Goal: Task Accomplishment & Management: Manage account settings

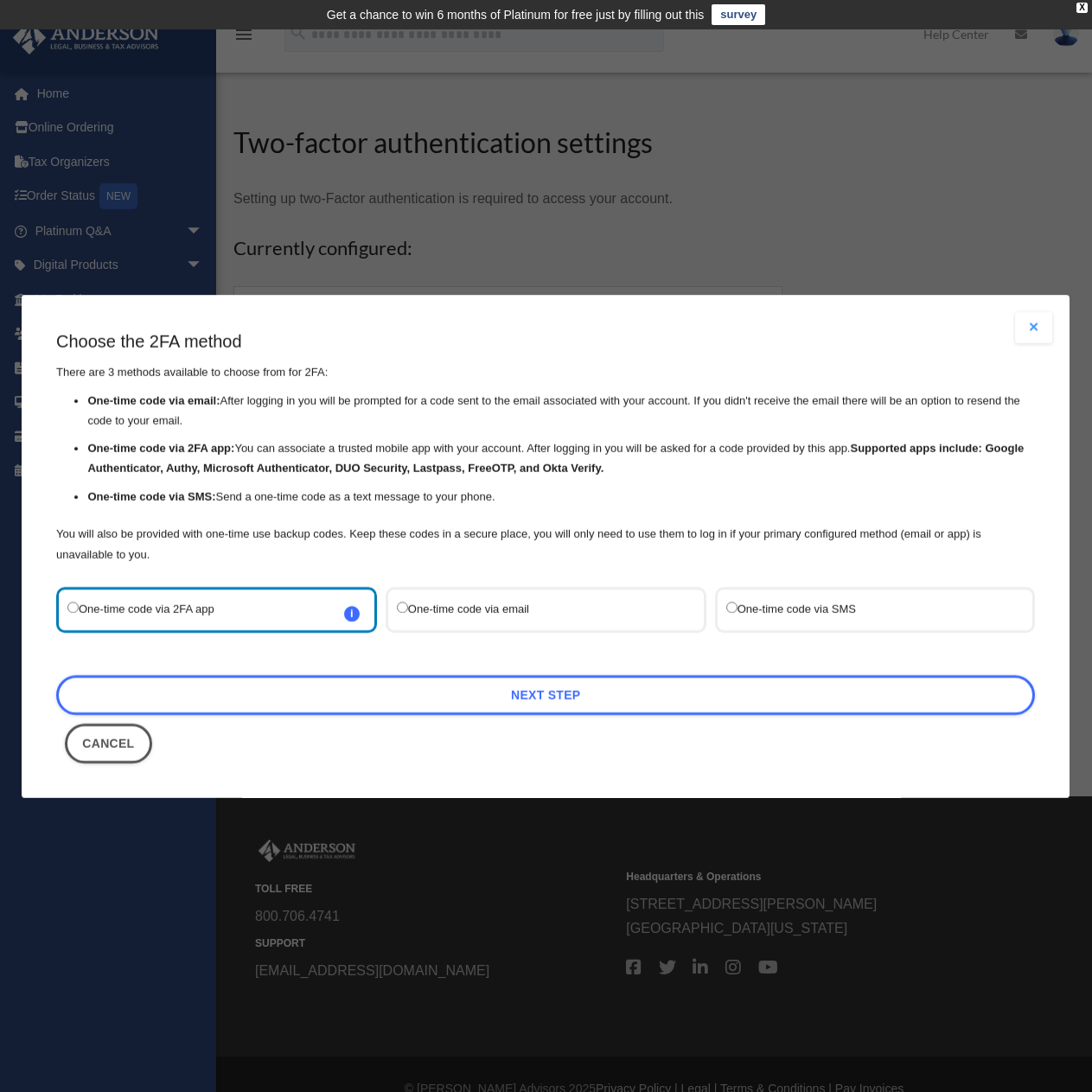
click at [413, 607] on label "One-time code via email" at bounding box center [537, 610] width 281 height 24
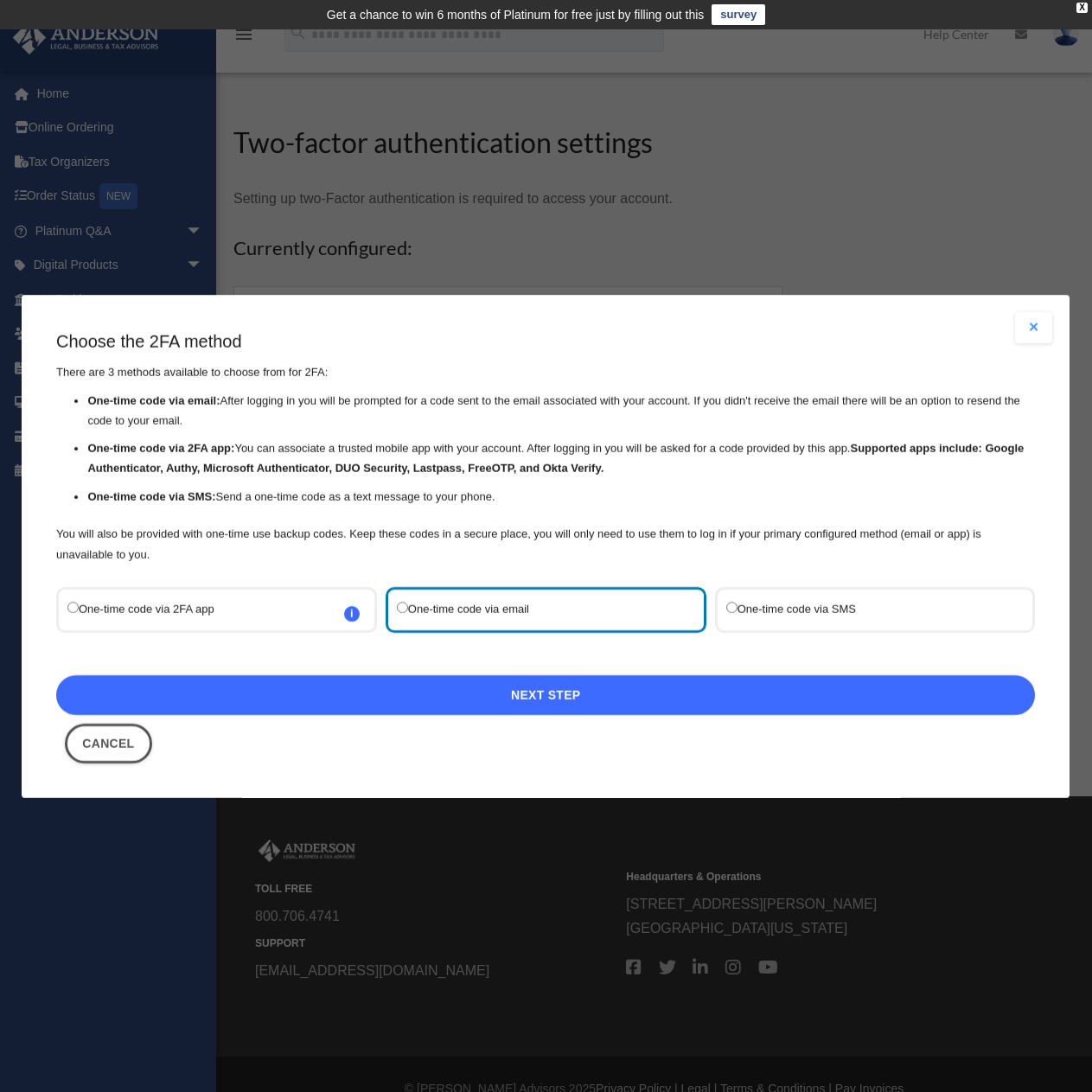
click at [538, 696] on link "Next Step" at bounding box center [545, 694] width 979 height 40
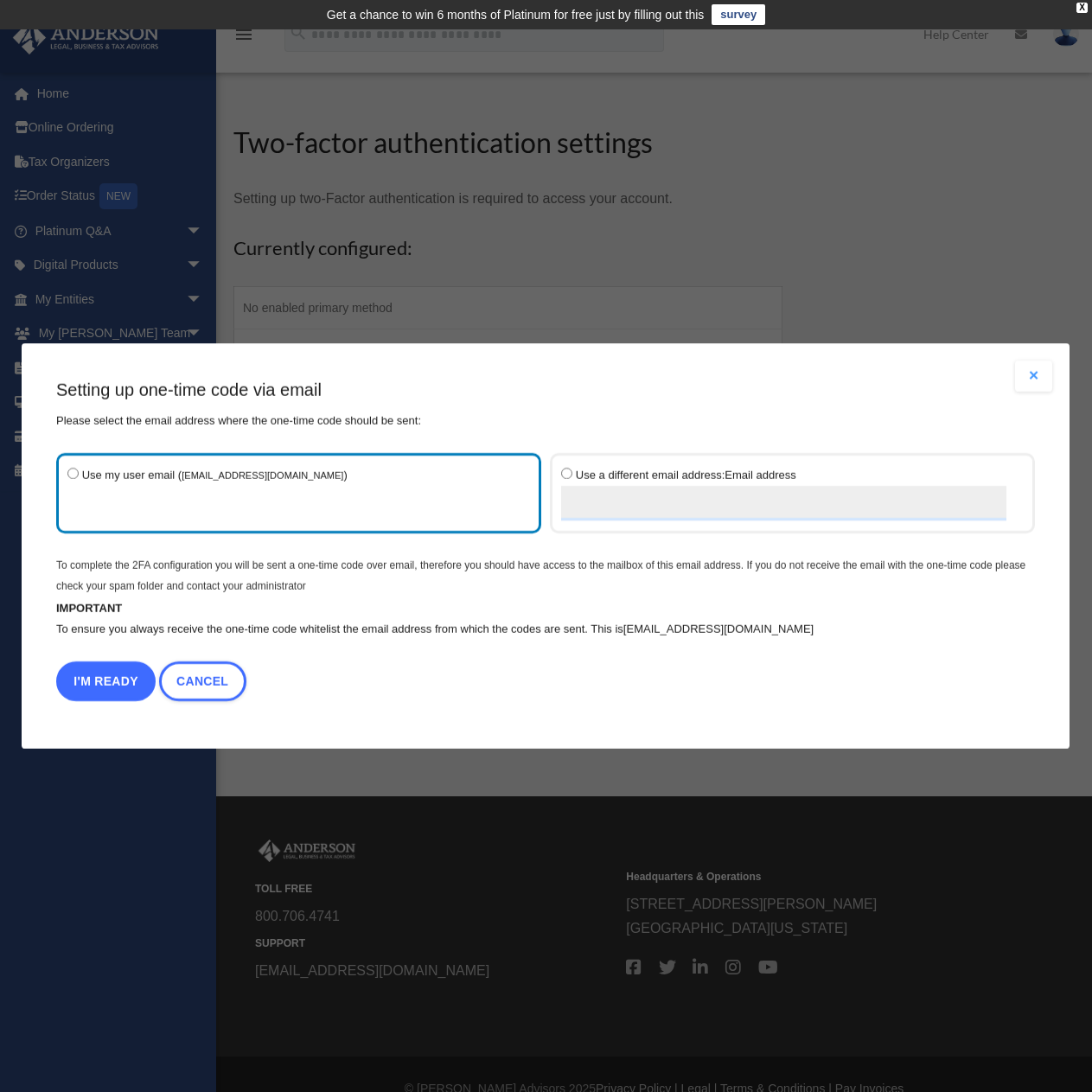
click at [114, 685] on button "I'm Ready" at bounding box center [105, 680] width 99 height 40
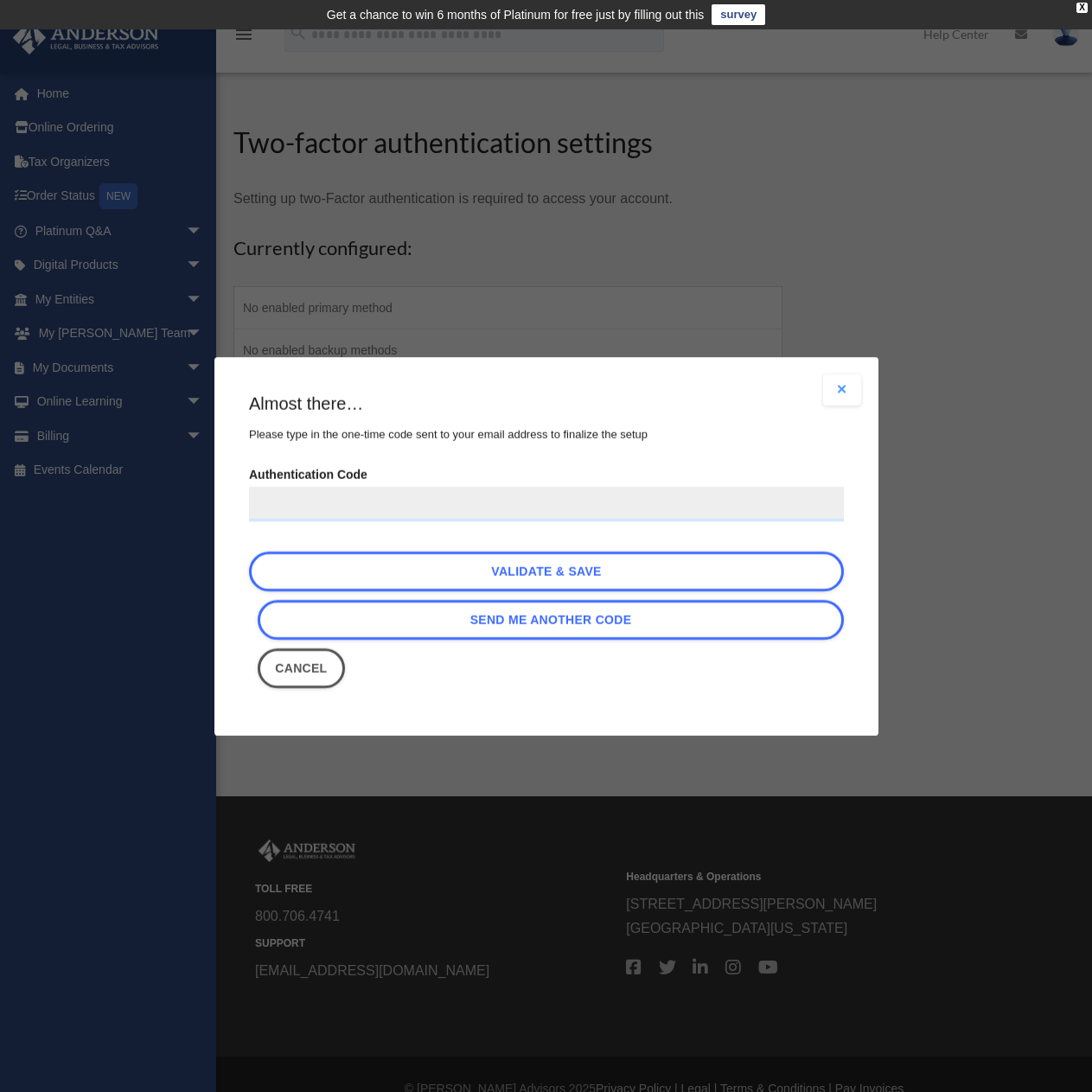
click at [408, 507] on input "Authentication Code" at bounding box center [547, 503] width 595 height 34
paste input "******"
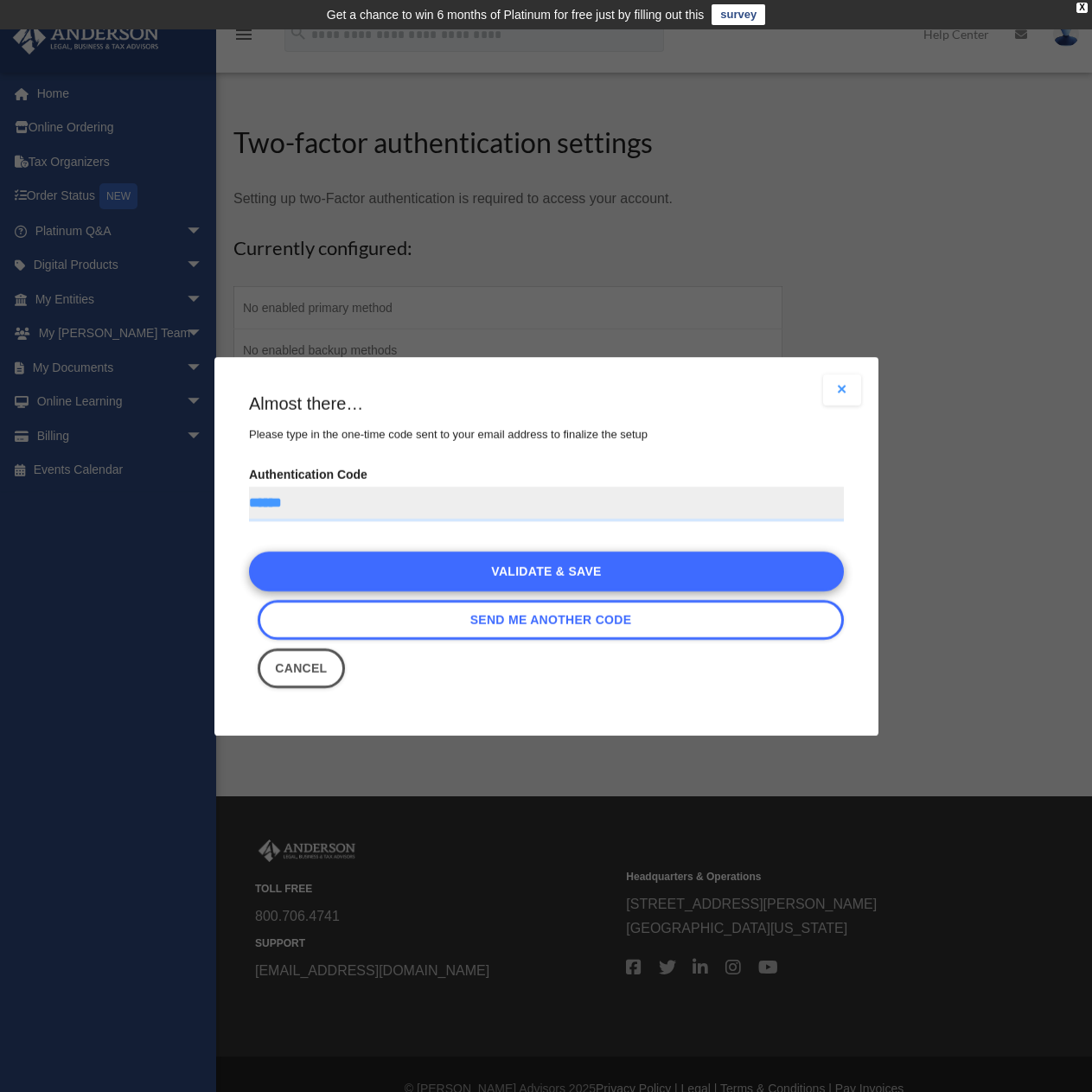
type input "******"
click at [443, 567] on link "Validate & Save" at bounding box center [547, 571] width 595 height 40
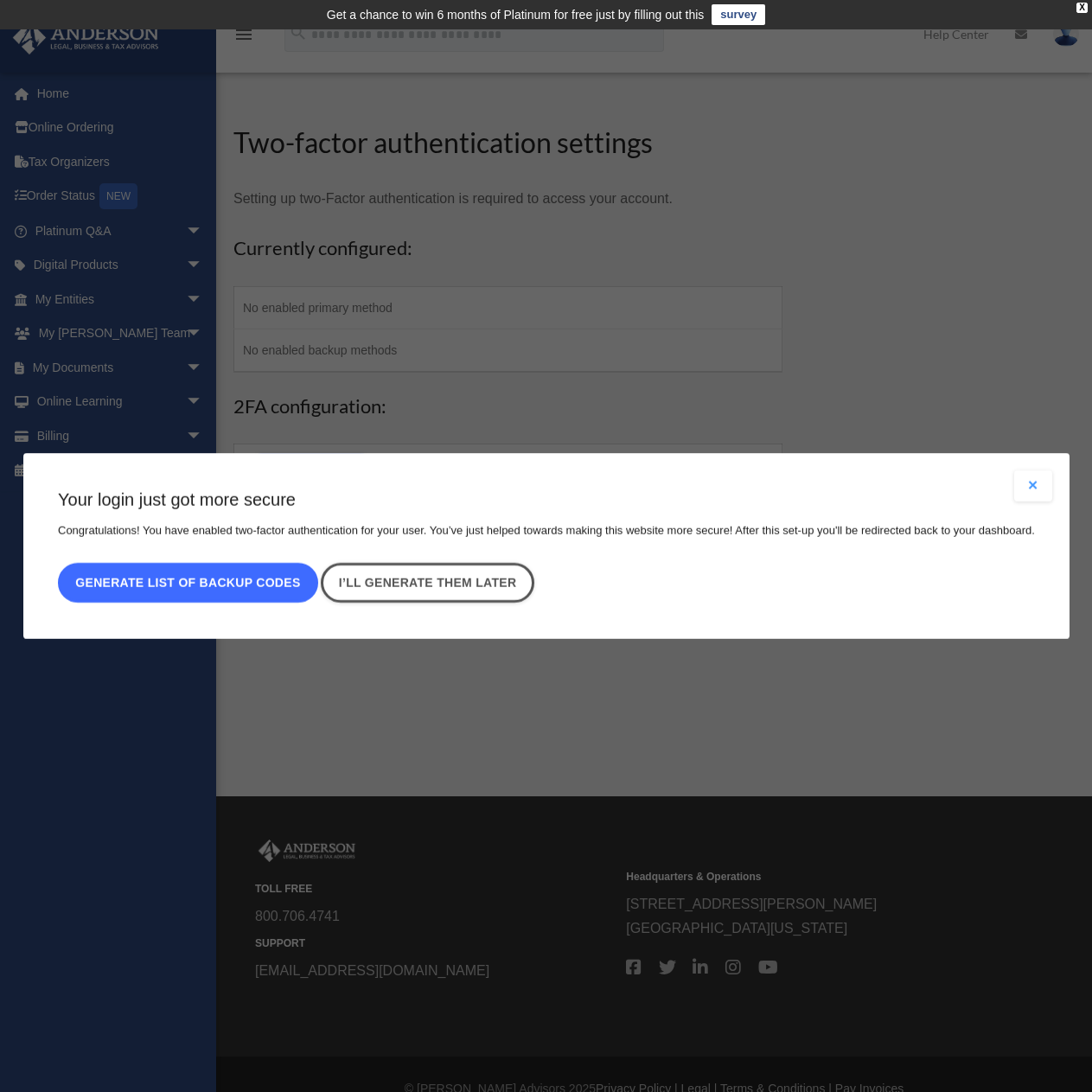
click at [278, 582] on button "Generate list of backup codes" at bounding box center [188, 582] width 260 height 40
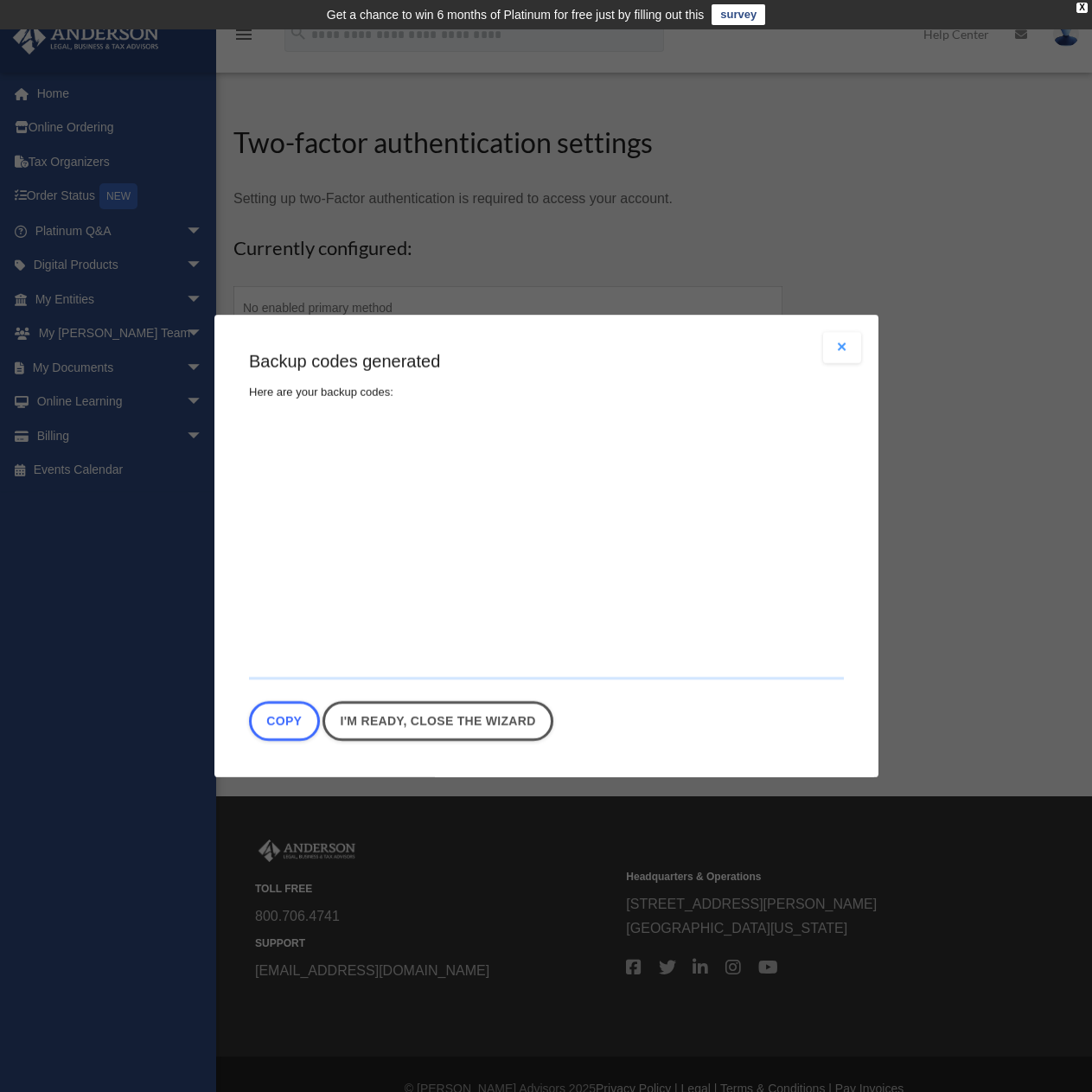
type textarea "**********"
drag, startPoint x: 250, startPoint y: 435, endPoint x: 320, endPoint y: 639, distance: 215.7
click at [320, 639] on textarea "**********" at bounding box center [547, 550] width 595 height 259
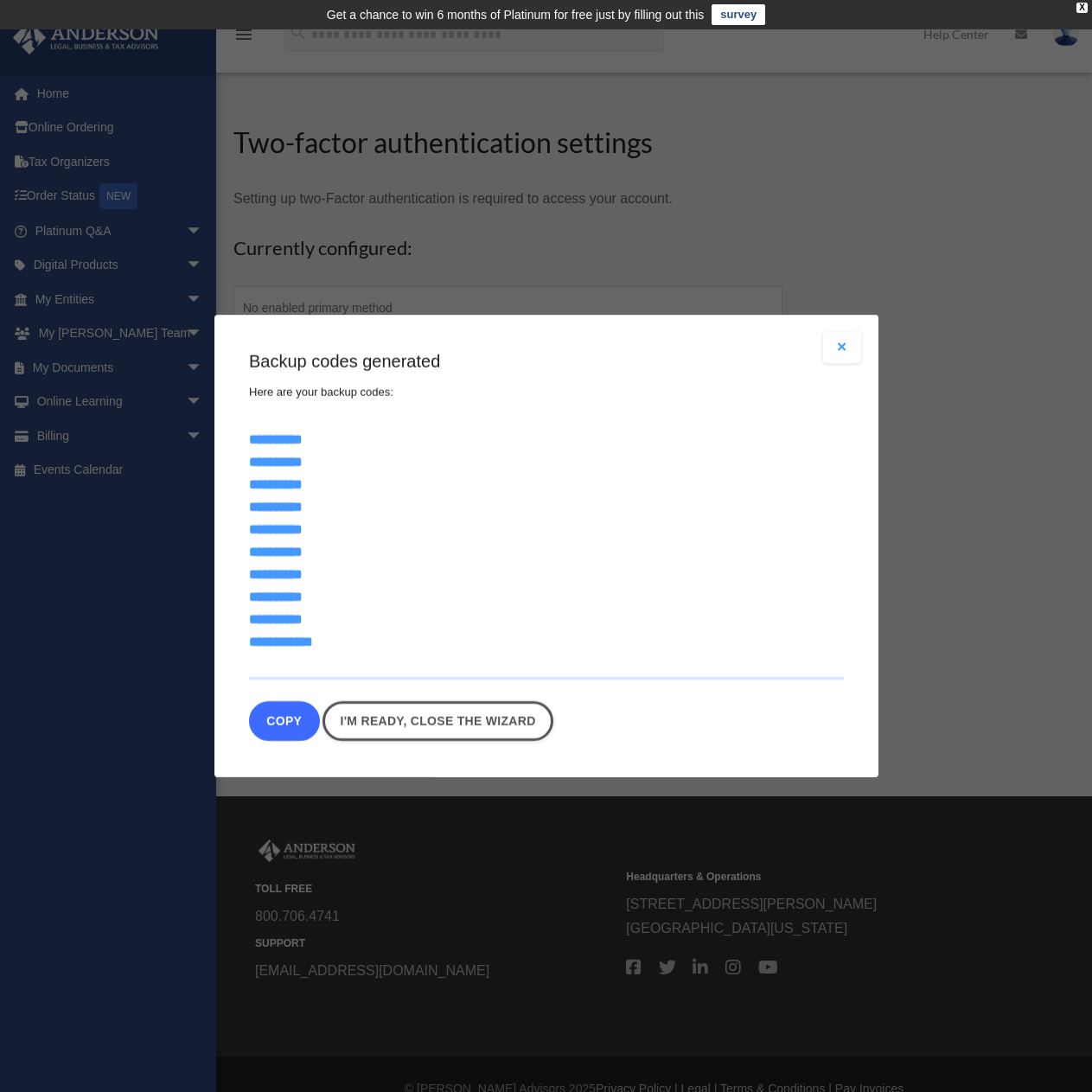
click at [277, 723] on button "Copy" at bounding box center [284, 721] width 71 height 40
click at [456, 720] on link "I'm ready, close the wizard" at bounding box center [449, 721] width 231 height 40
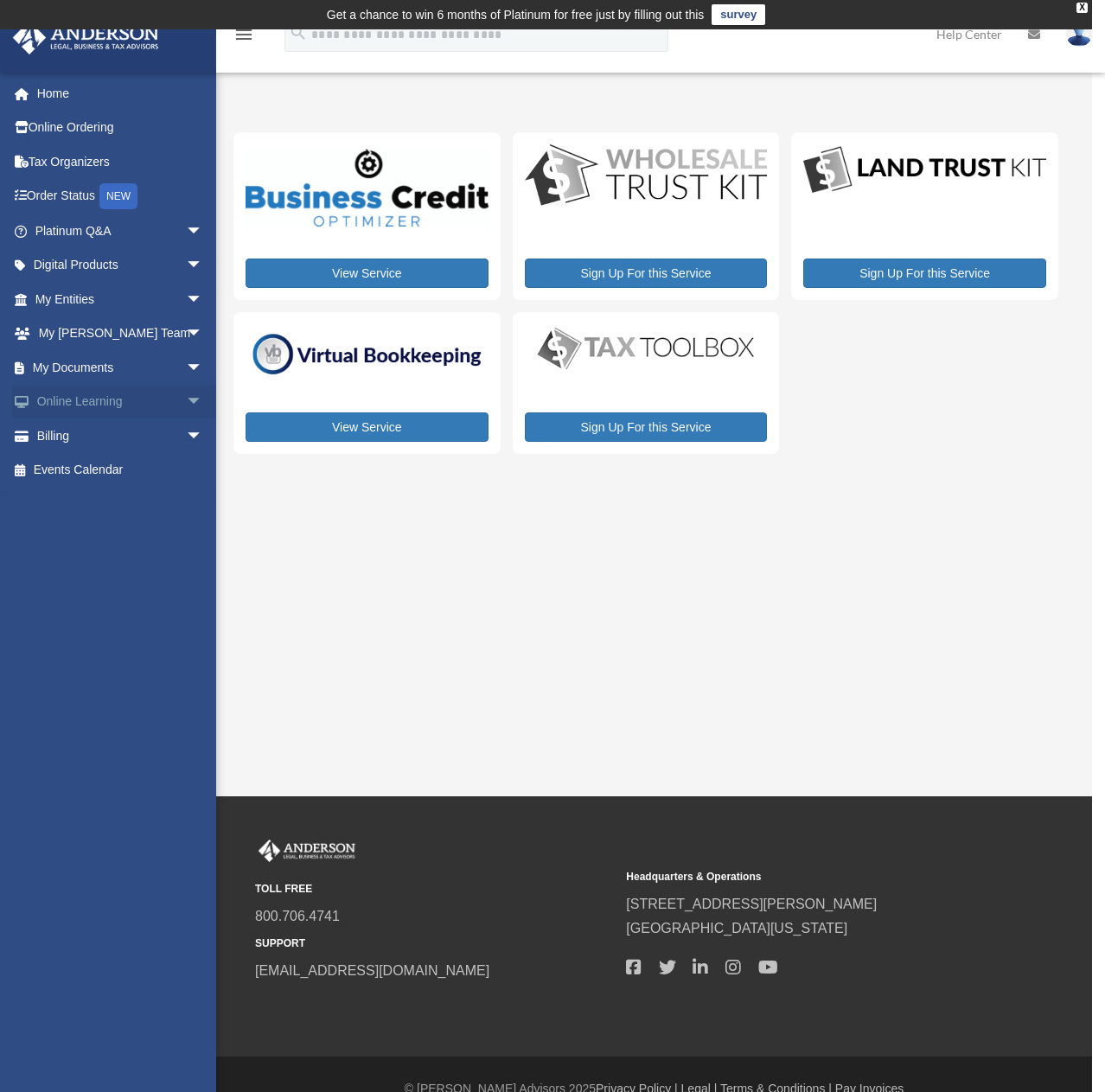
click at [186, 403] on span "arrow_drop_down" at bounding box center [203, 402] width 34 height 35
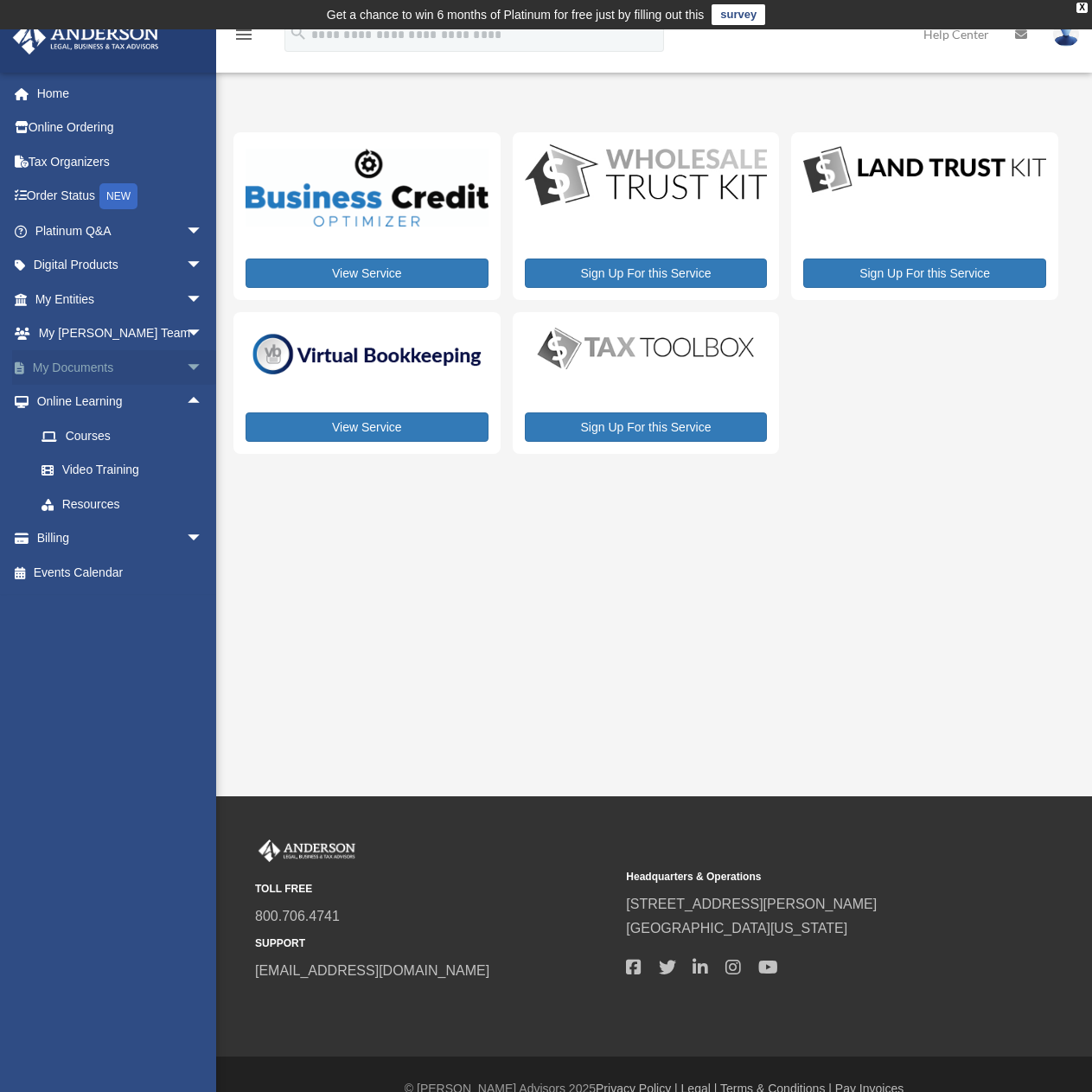
click at [186, 371] on span "arrow_drop_down" at bounding box center [203, 368] width 34 height 35
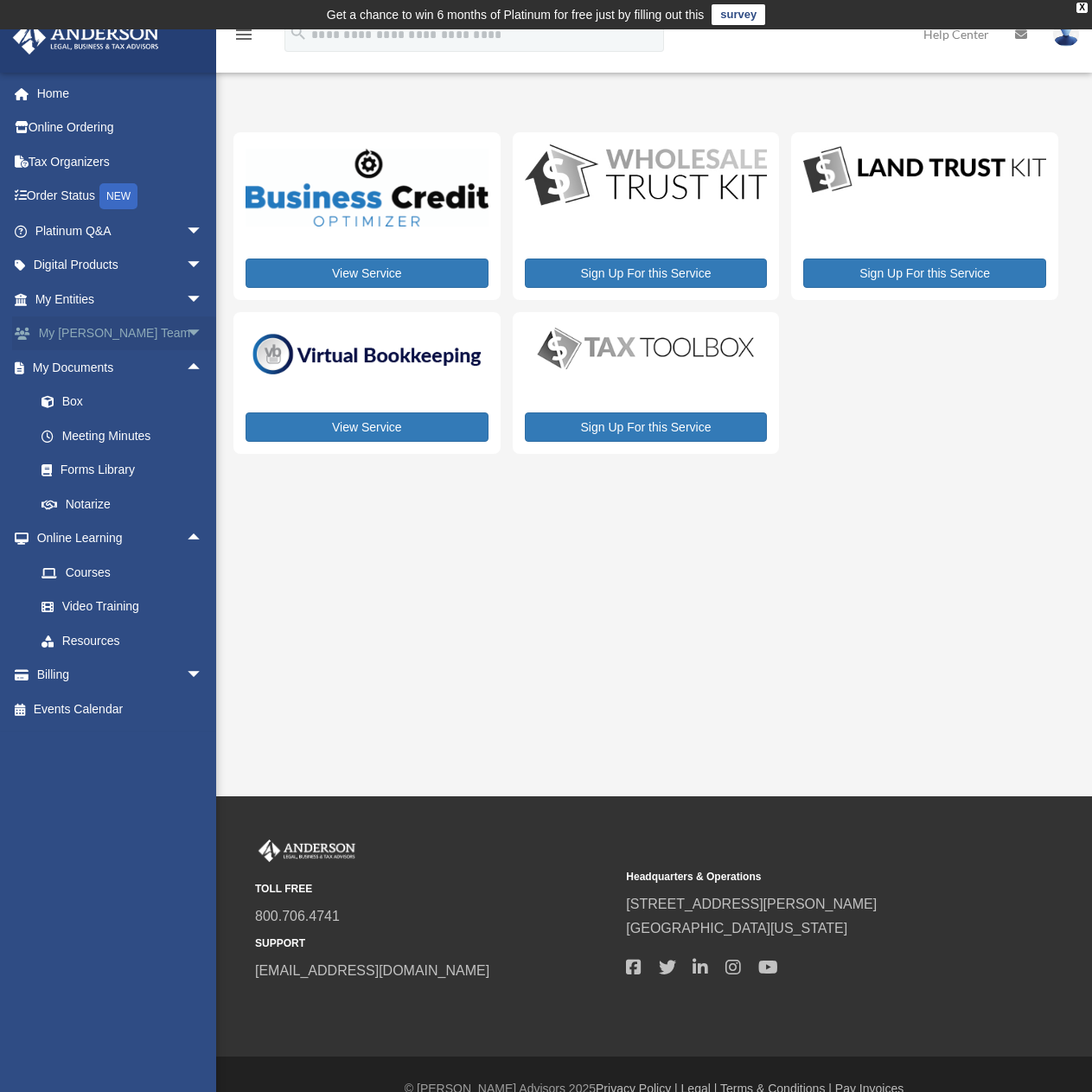
click at [186, 334] on span "arrow_drop_down" at bounding box center [203, 334] width 34 height 35
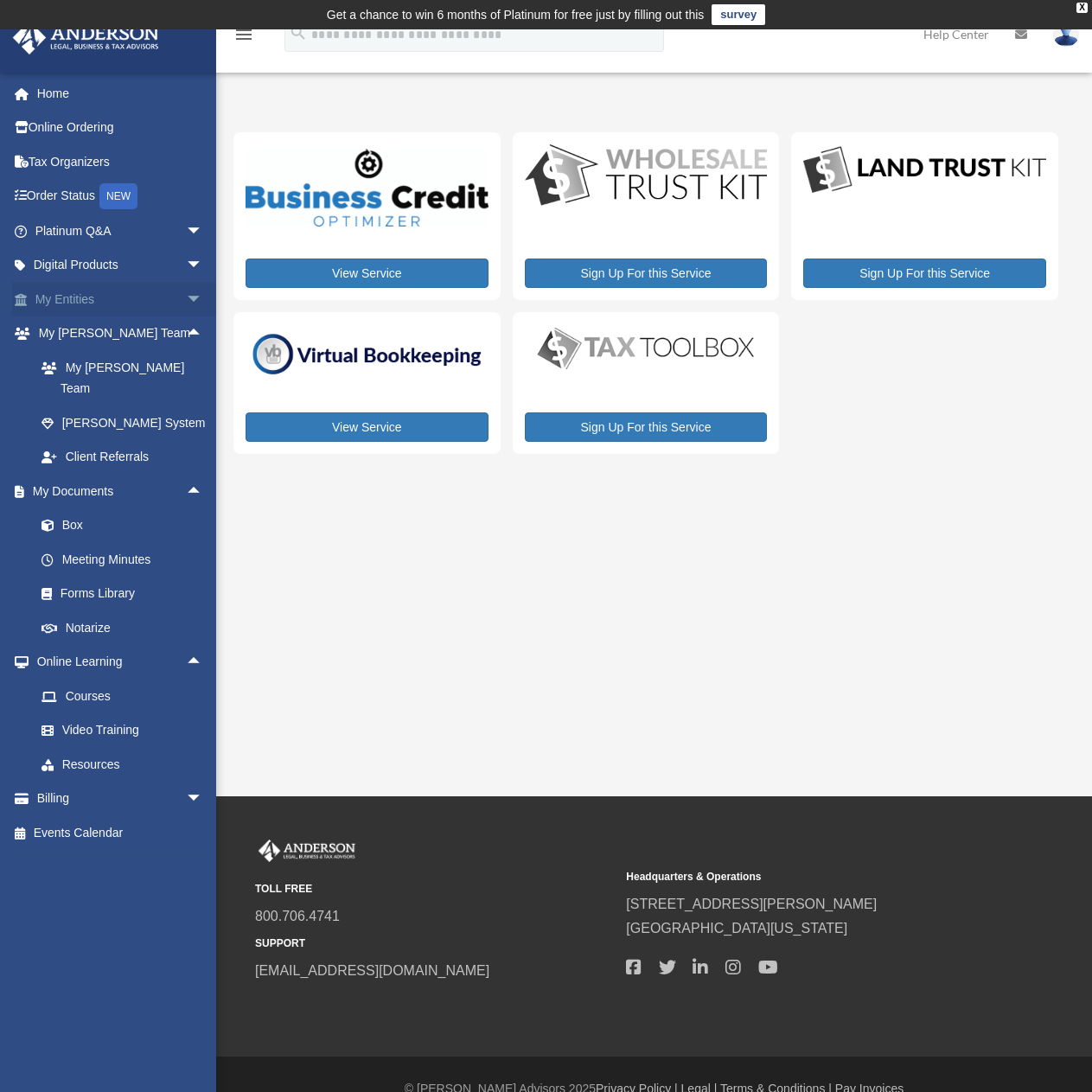
click at [186, 299] on span "arrow_drop_down" at bounding box center [203, 299] width 34 height 35
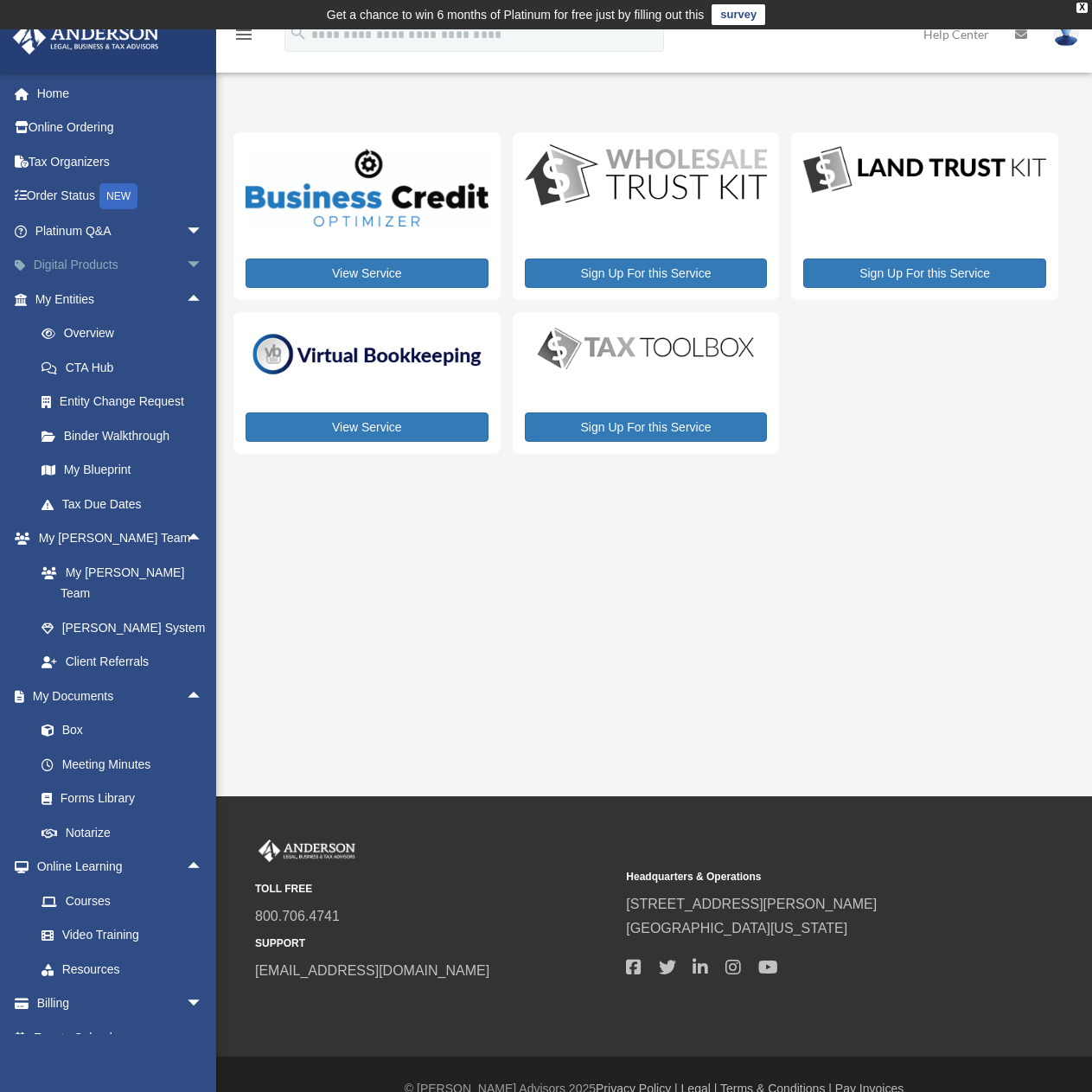
click at [190, 262] on span "arrow_drop_down" at bounding box center [203, 266] width 34 height 35
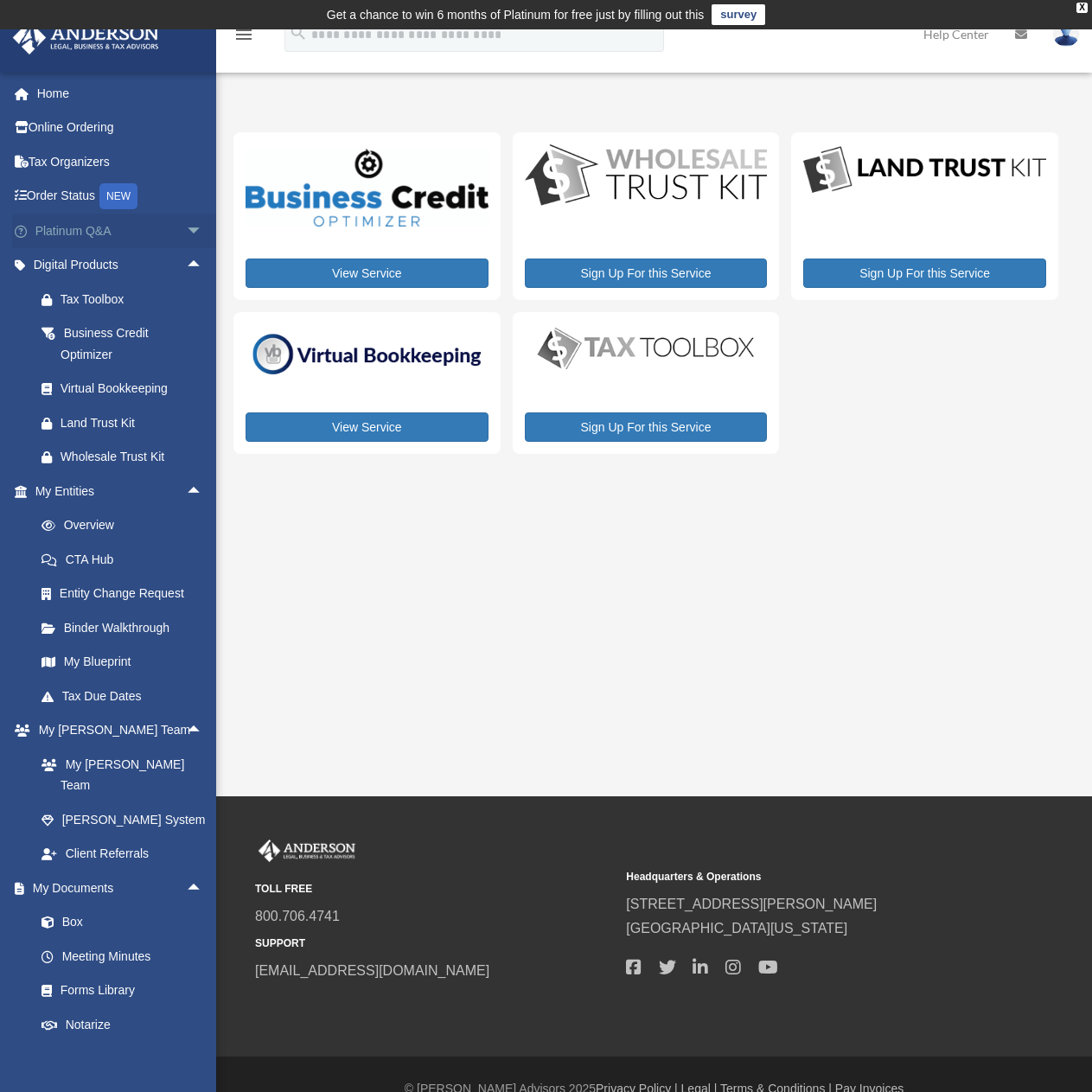
click at [186, 233] on span "arrow_drop_down" at bounding box center [203, 231] width 34 height 35
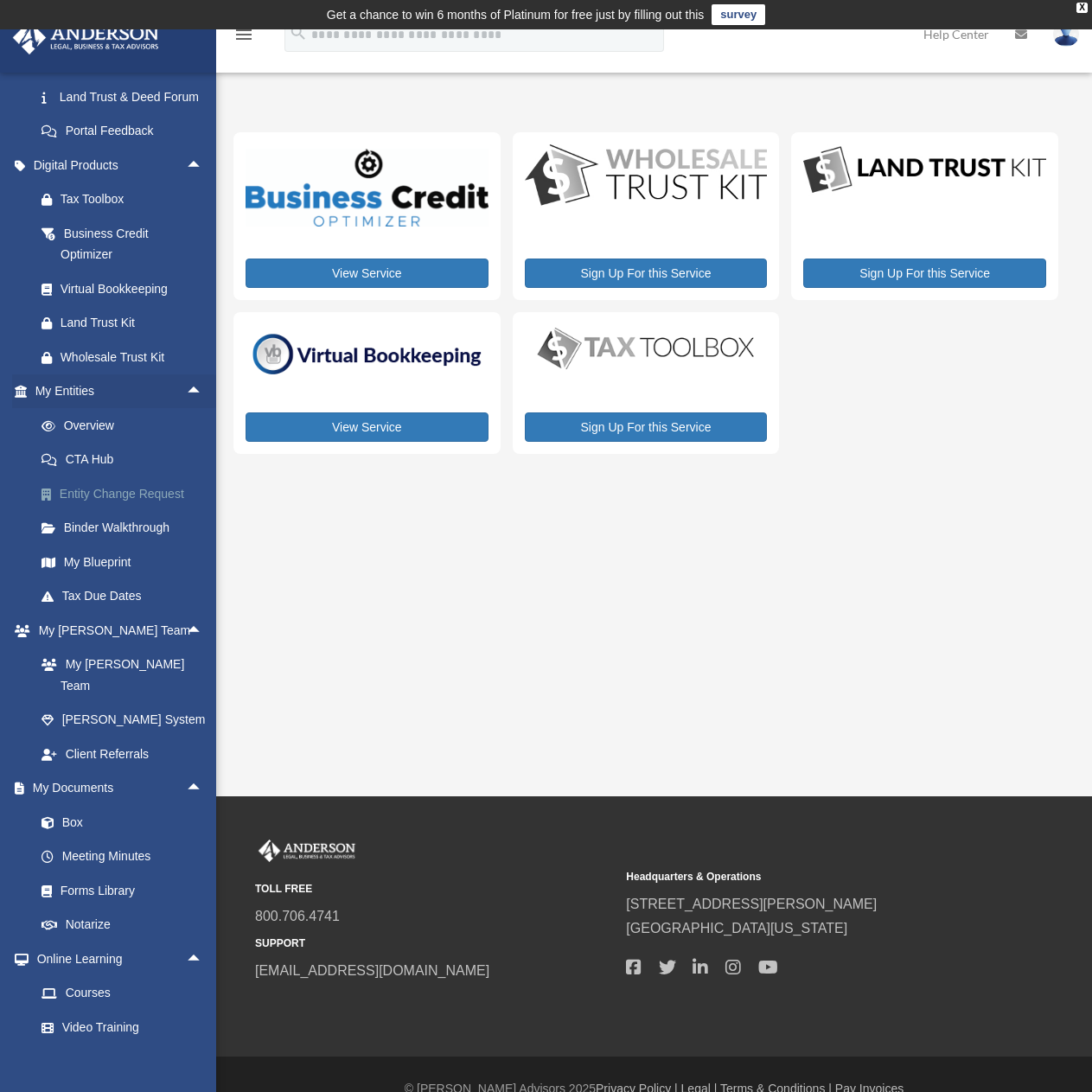
scroll to position [393, 0]
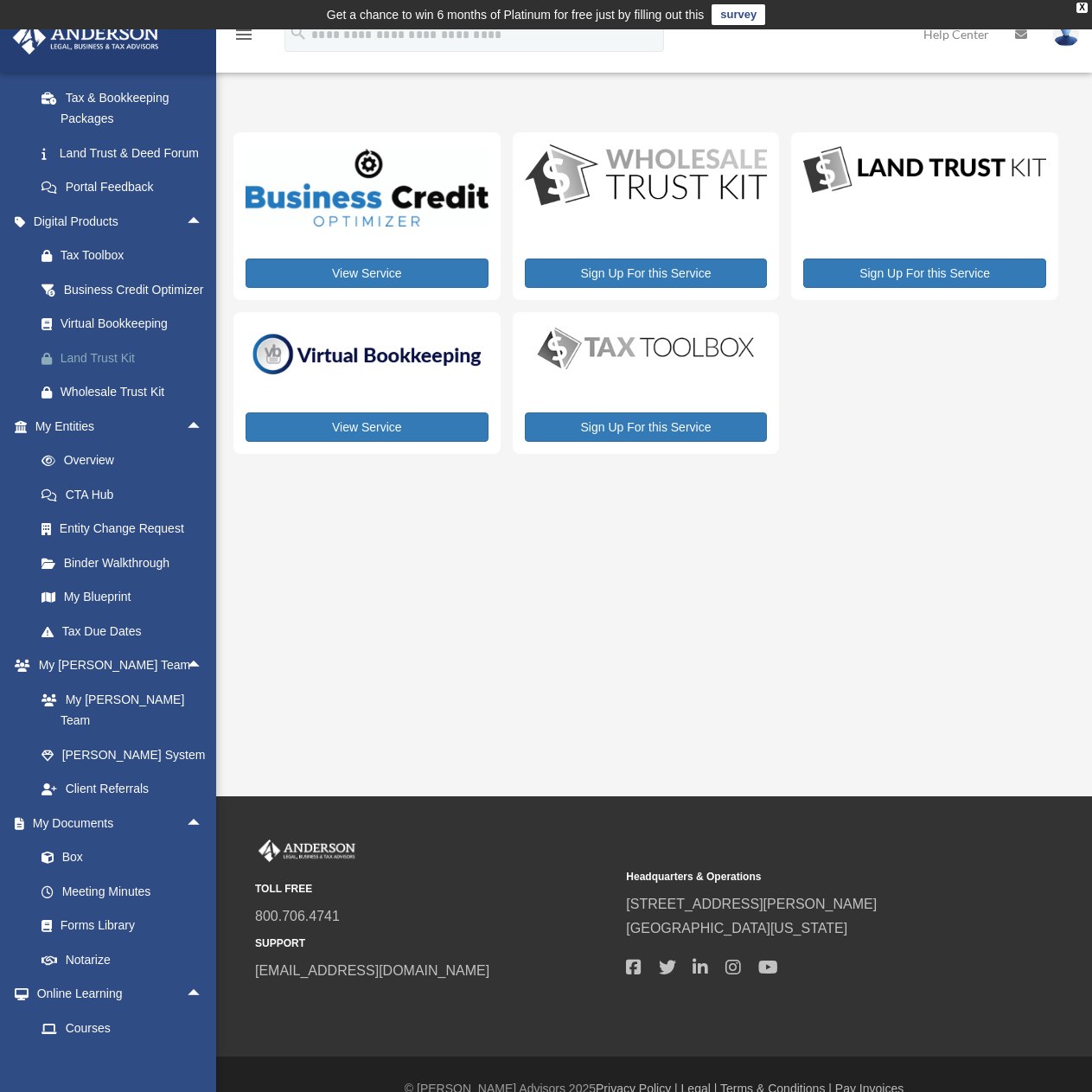
click at [117, 370] on div "Land Trust Kit" at bounding box center [133, 358] width 147 height 22
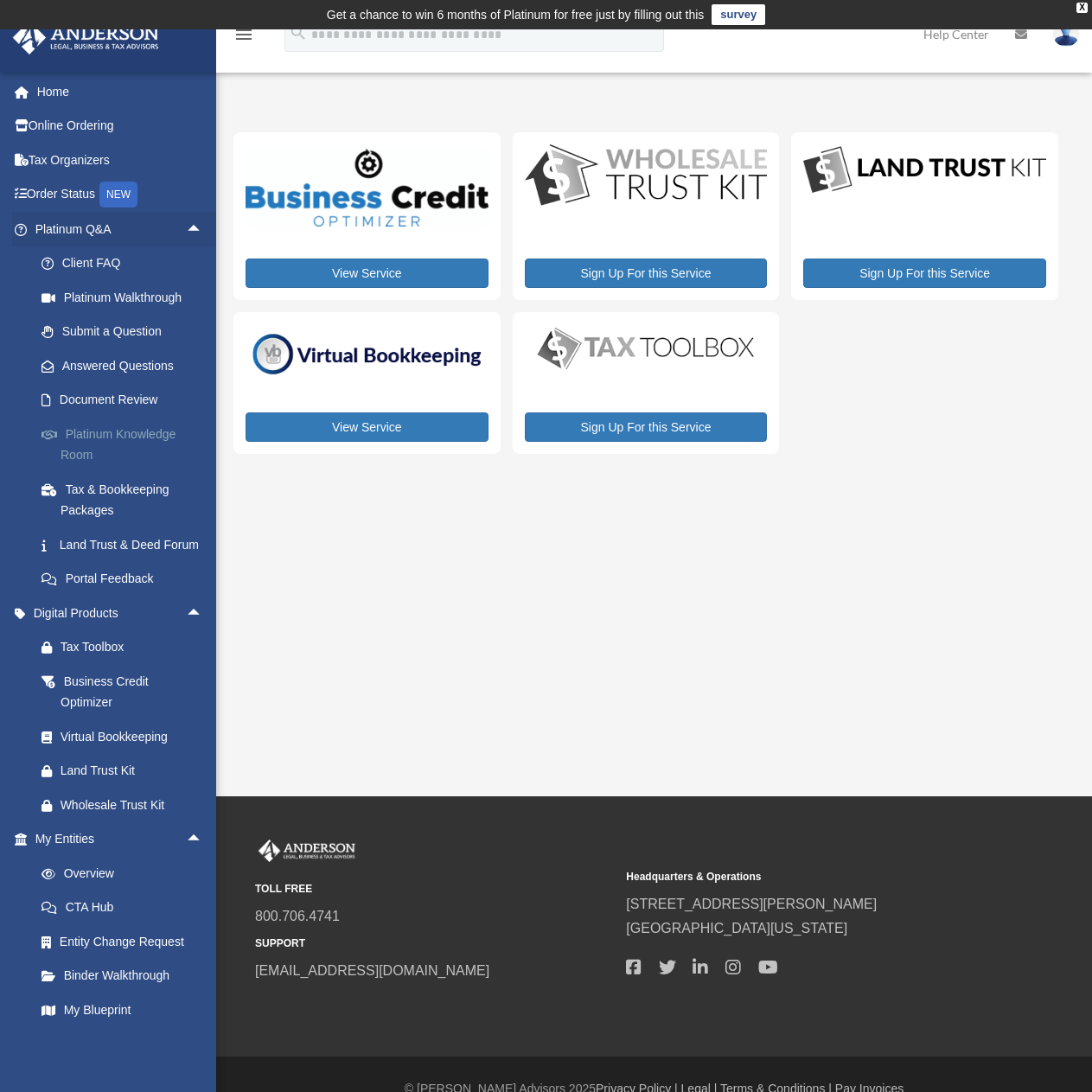
scroll to position [0, 0]
click at [85, 128] on link "Online Ordering" at bounding box center [120, 127] width 217 height 34
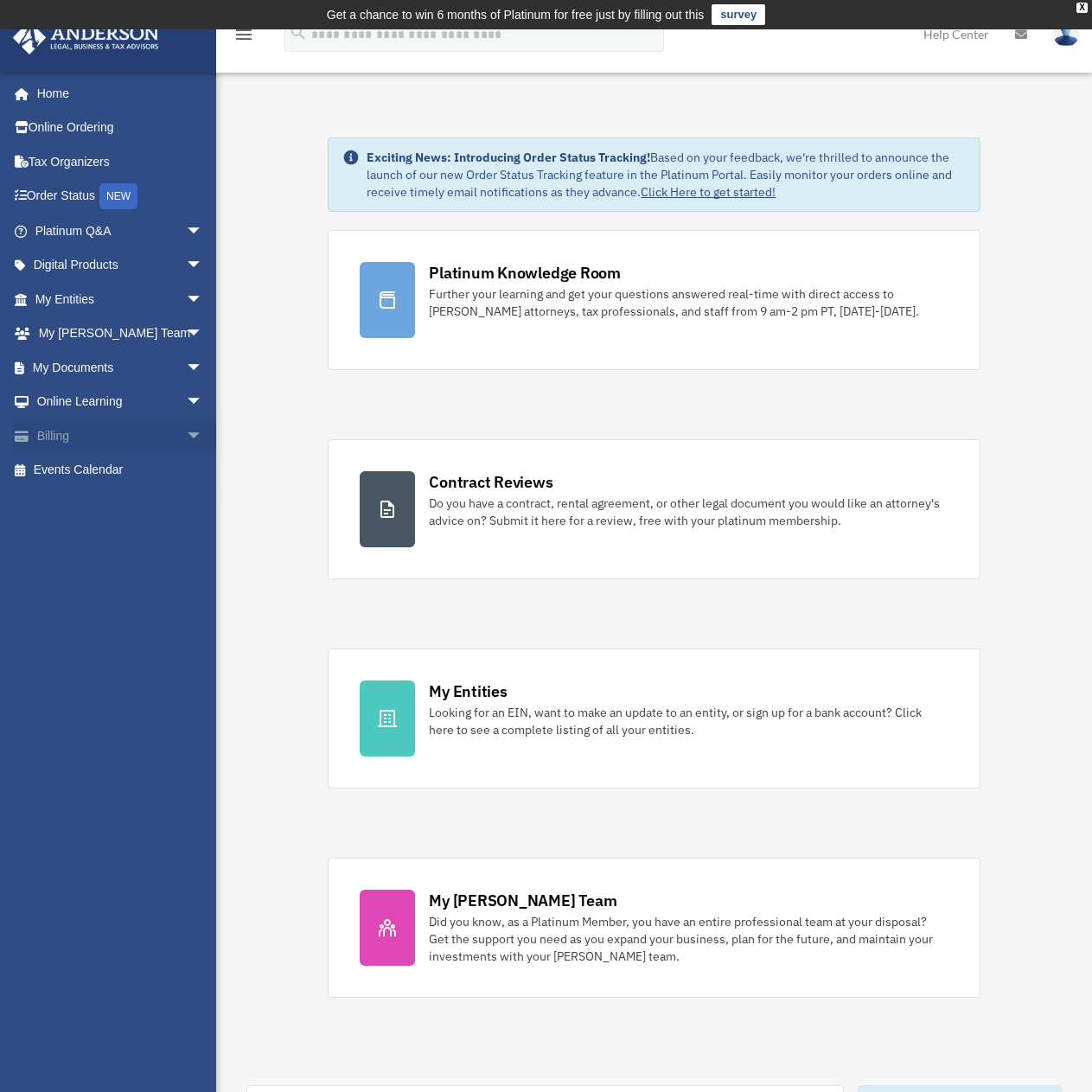
click at [186, 429] on span "arrow_drop_down" at bounding box center [203, 436] width 34 height 35
click at [186, 405] on span "arrow_drop_down" at bounding box center [203, 402] width 34 height 35
click at [104, 506] on link "Resources" at bounding box center [126, 503] width 205 height 34
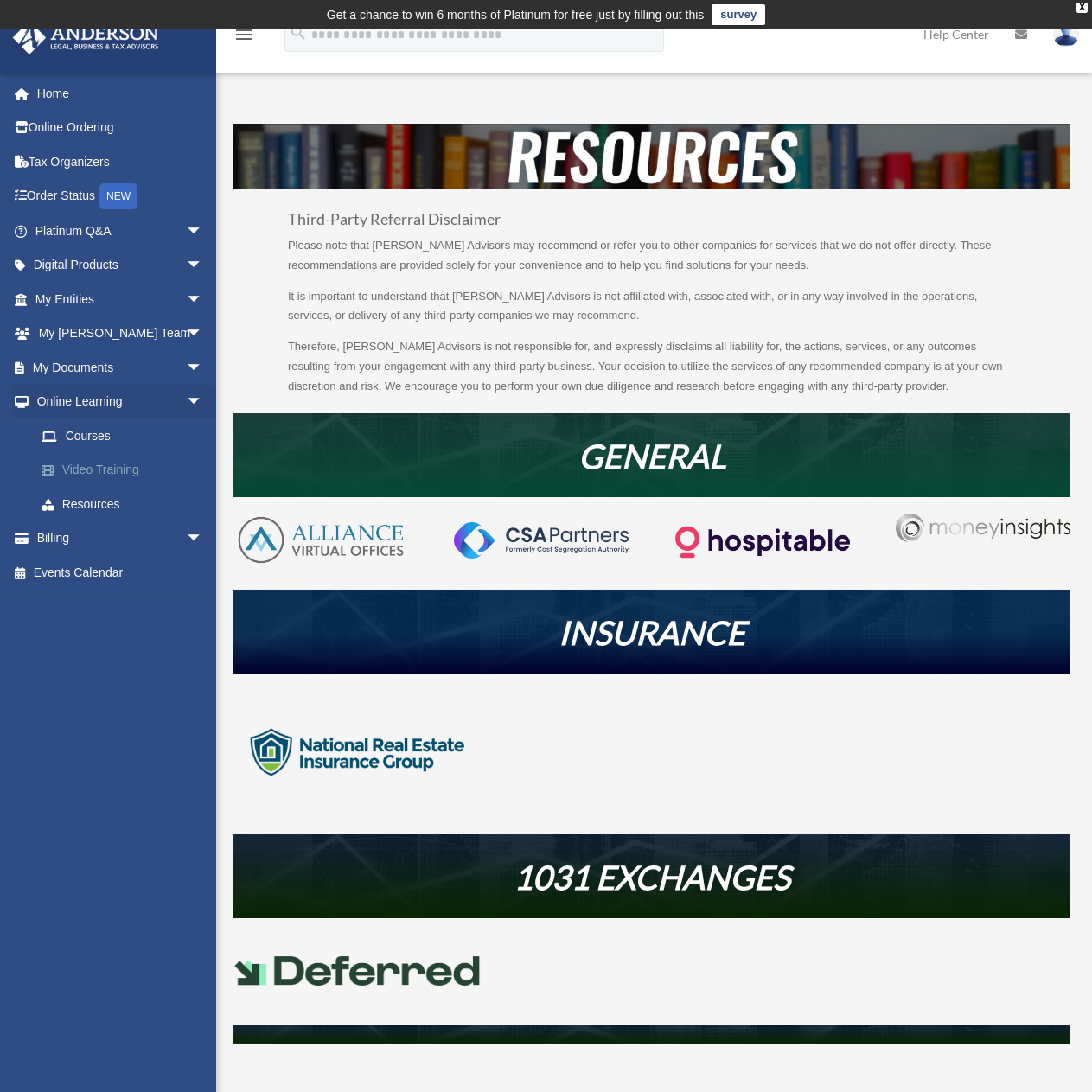
click at [120, 470] on link "Video Training" at bounding box center [126, 470] width 205 height 34
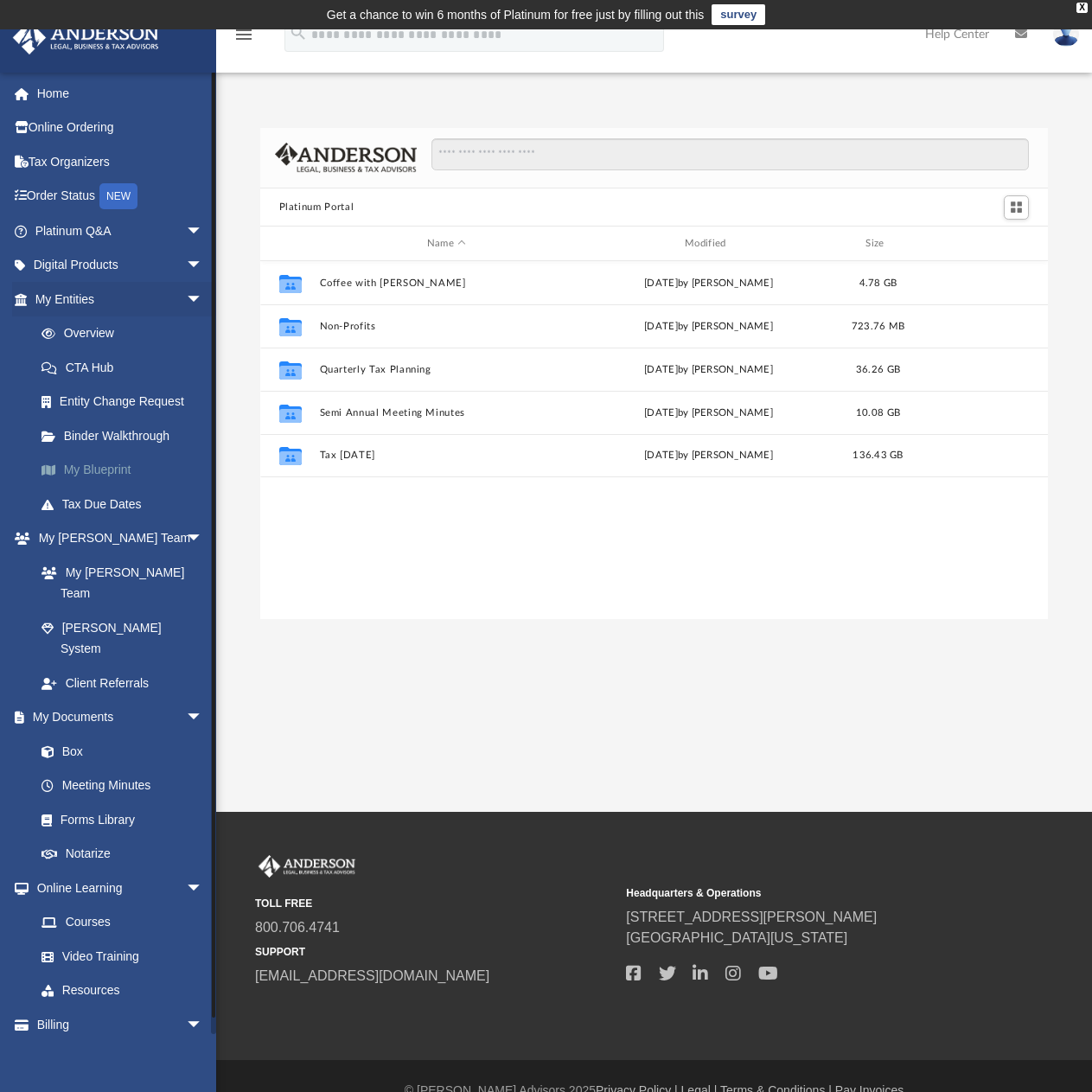
scroll to position [380, 774]
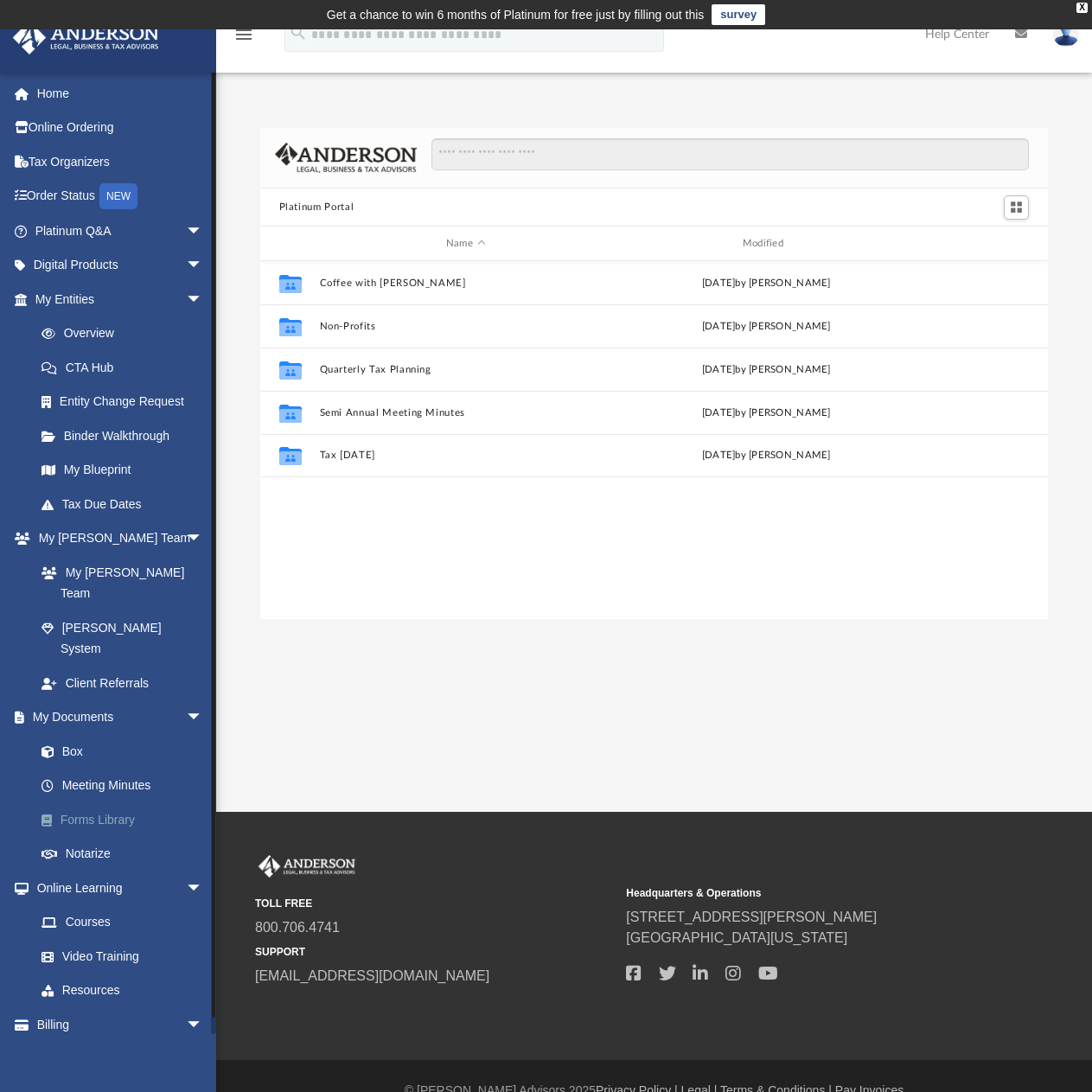
click at [108, 802] on link "Forms Library" at bounding box center [126, 819] width 205 height 34
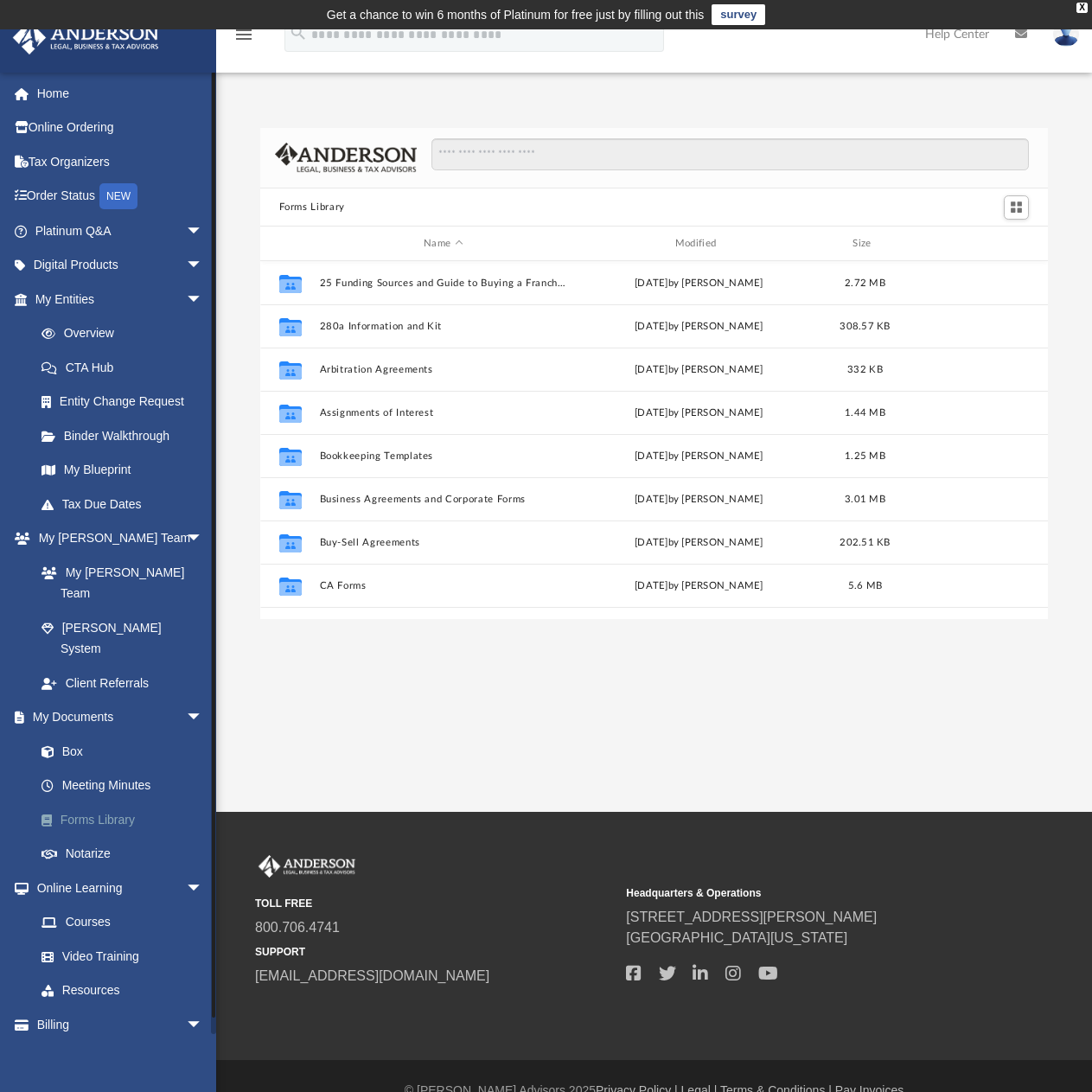
scroll to position [380, 774]
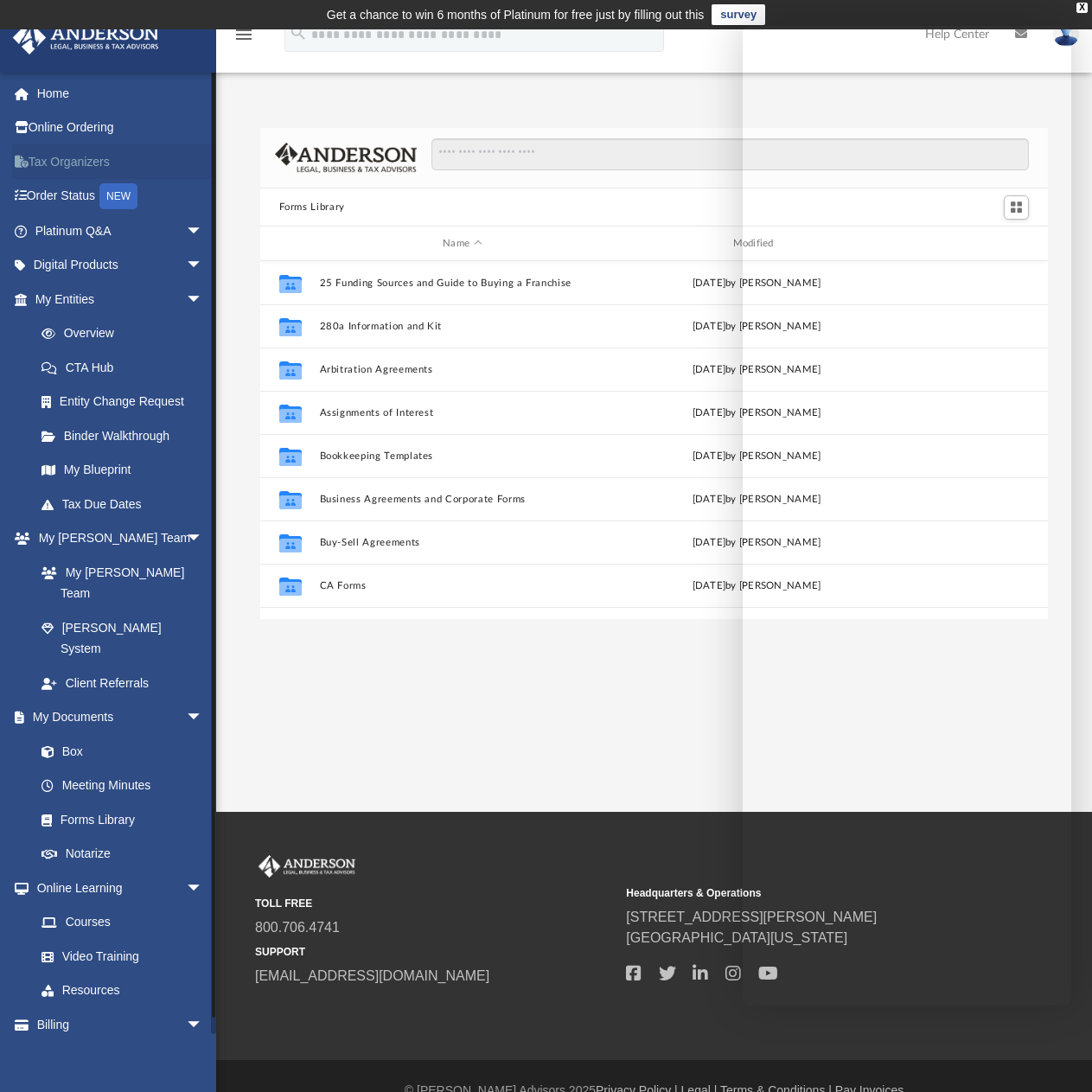
click at [65, 166] on link "Tax Organizers" at bounding box center [120, 161] width 217 height 34
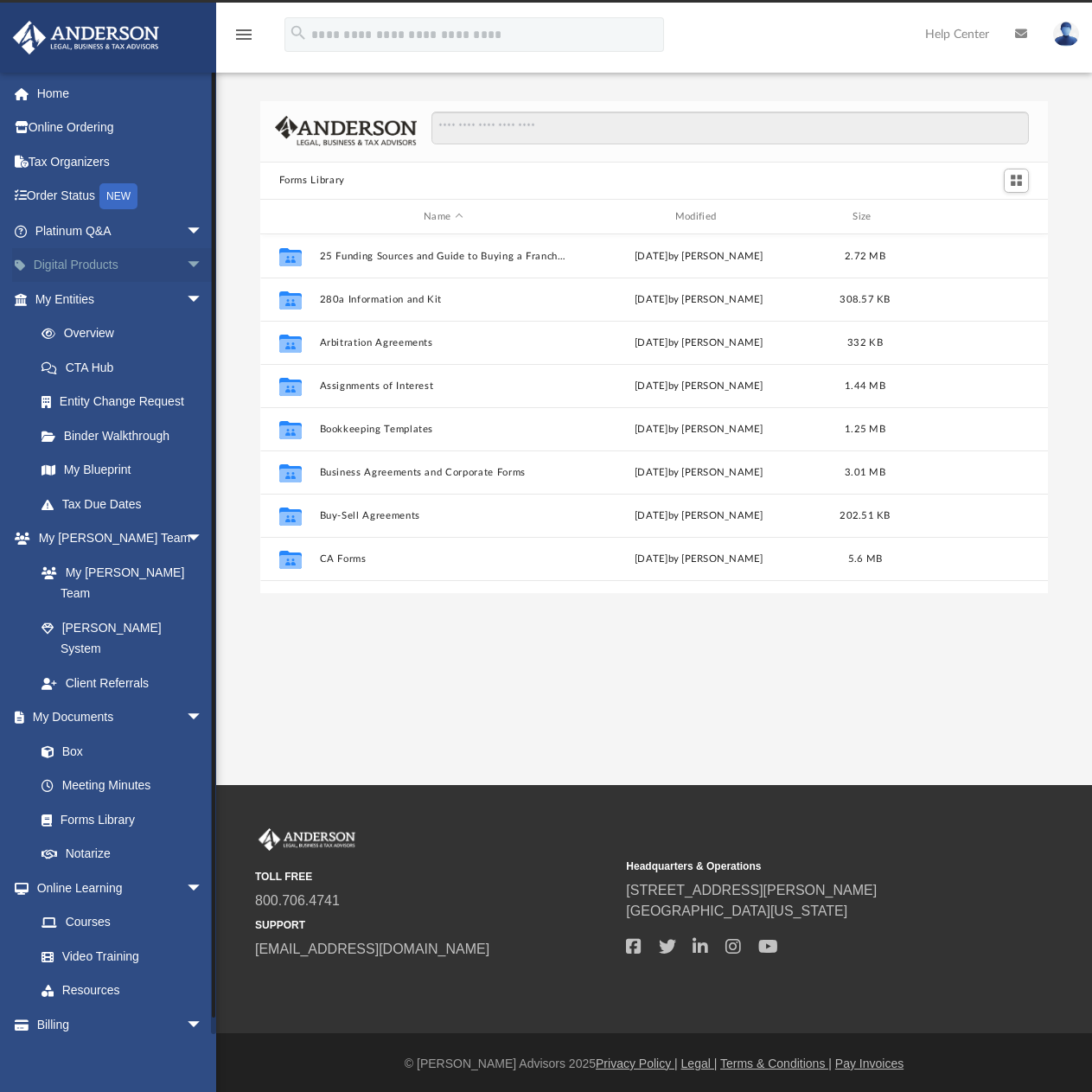
scroll to position [380, 774]
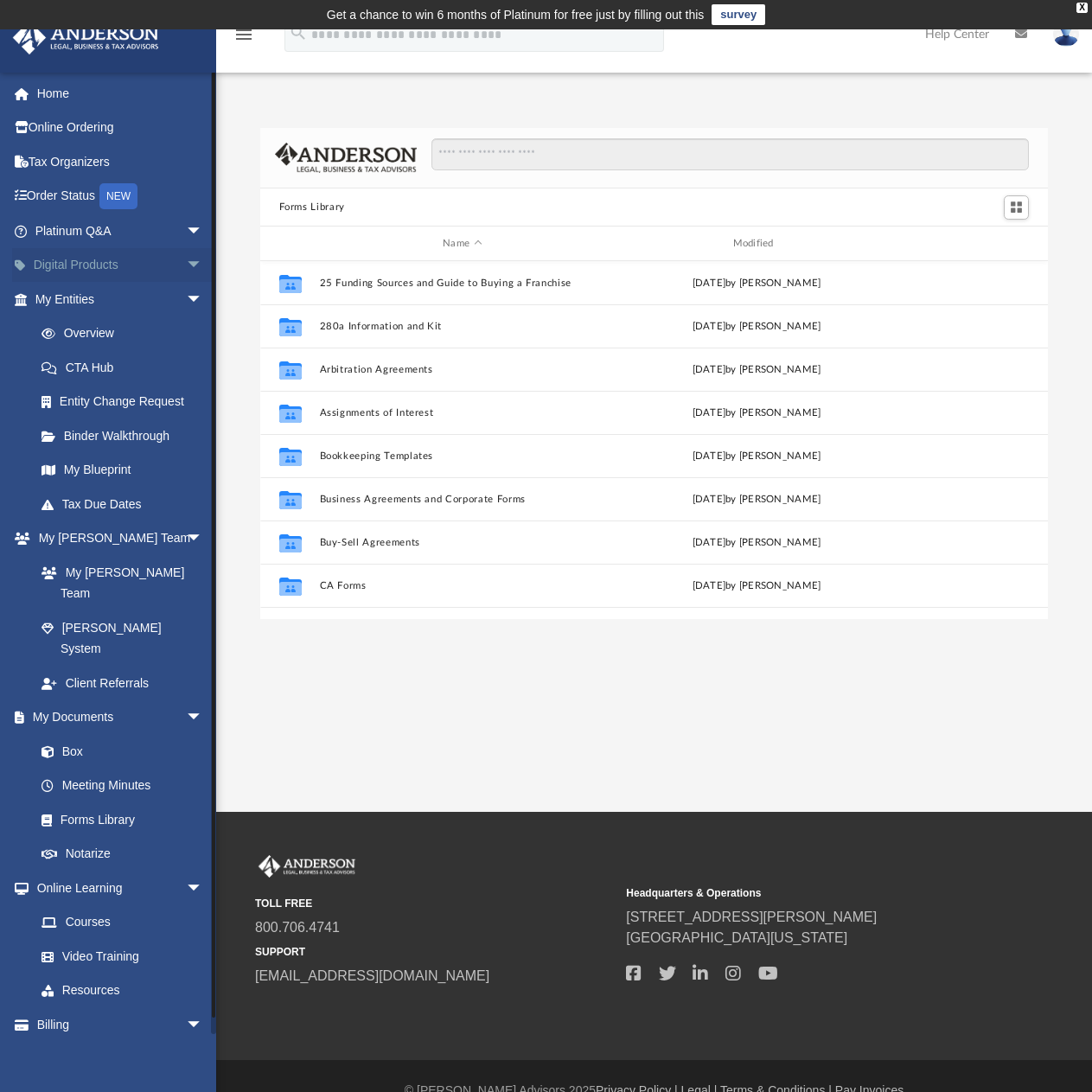
click at [186, 263] on span "arrow_drop_down" at bounding box center [203, 266] width 34 height 35
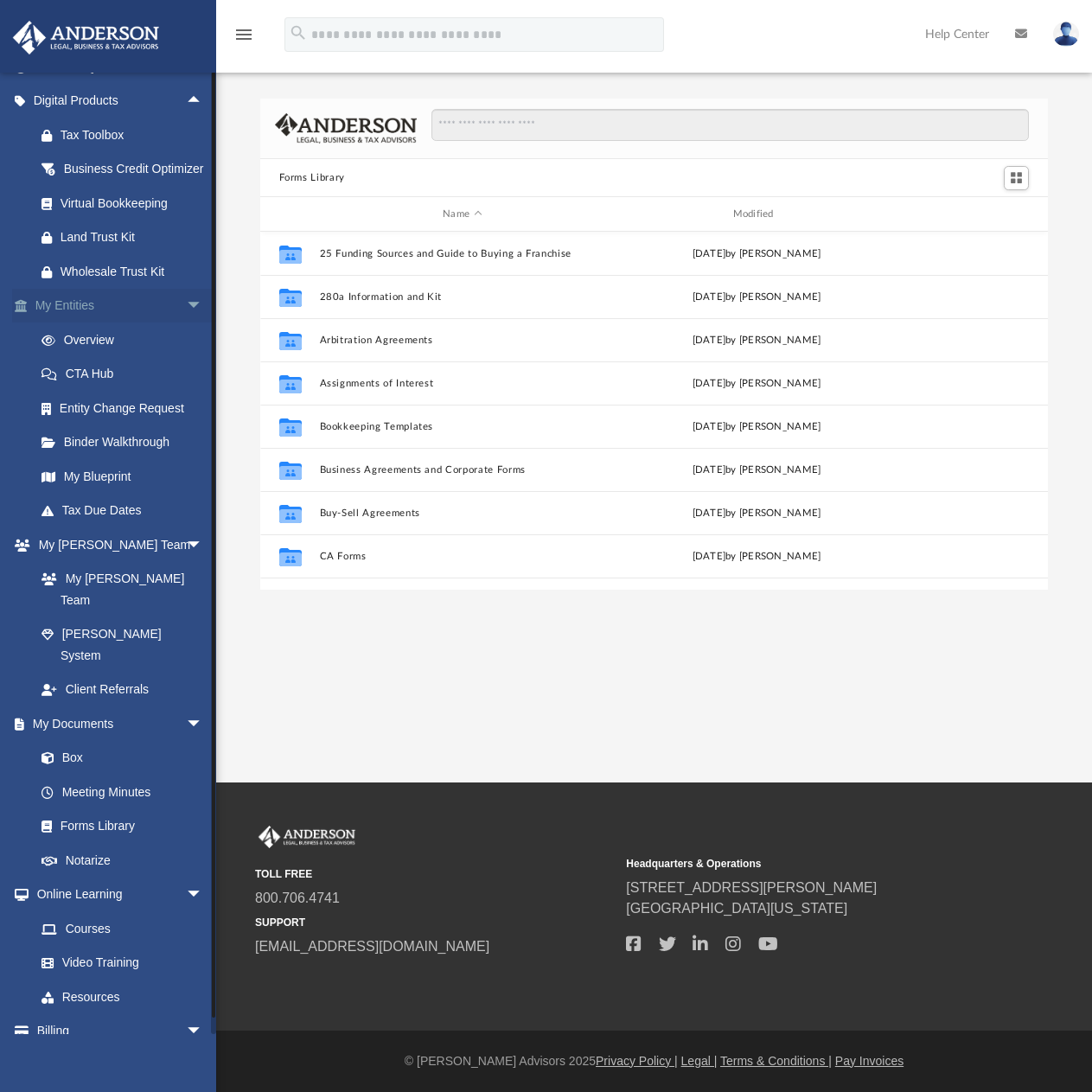
scroll to position [196, 0]
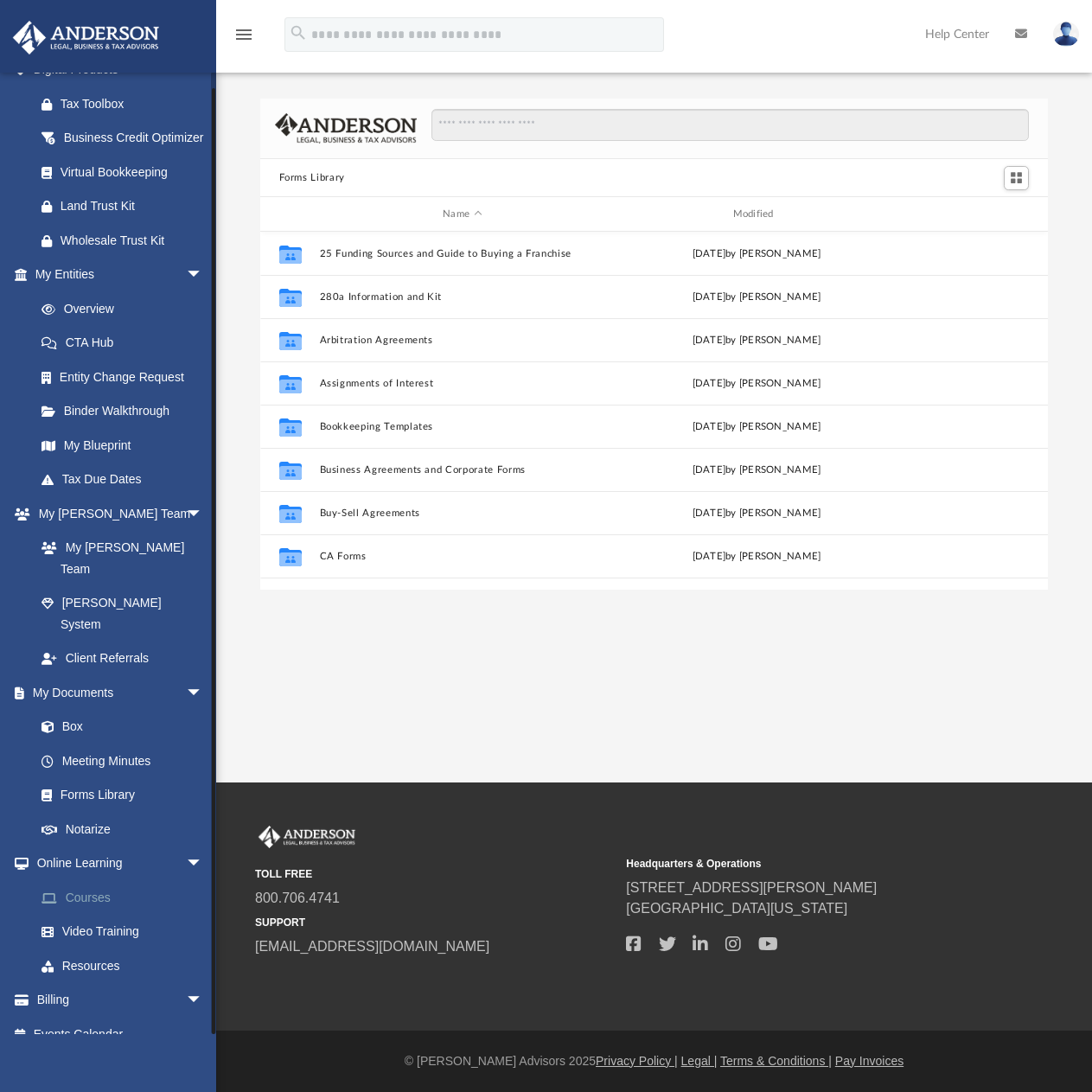
click at [87, 880] on link "Courses" at bounding box center [126, 897] width 205 height 34
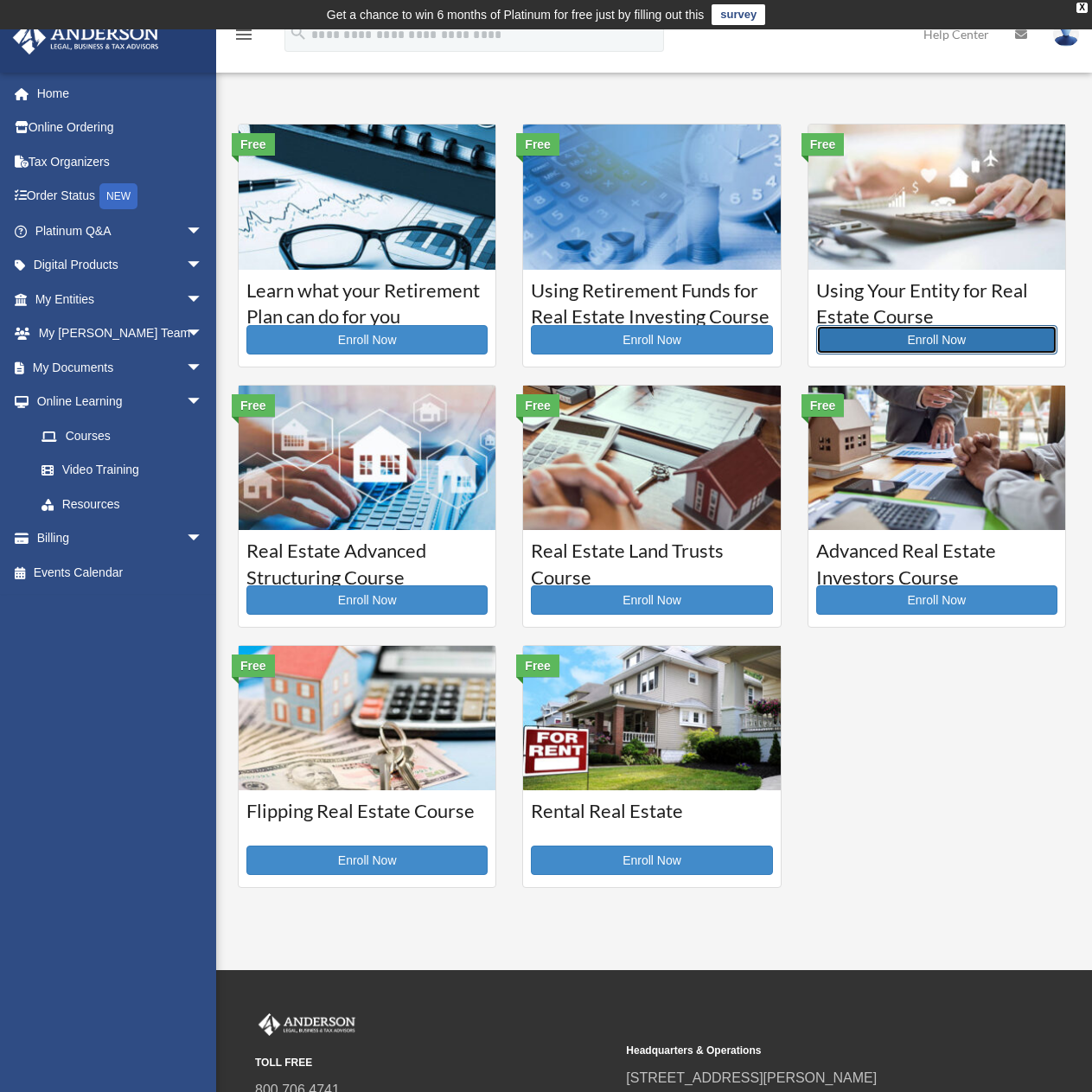
click at [874, 343] on link "Enroll Now" at bounding box center [937, 339] width 241 height 29
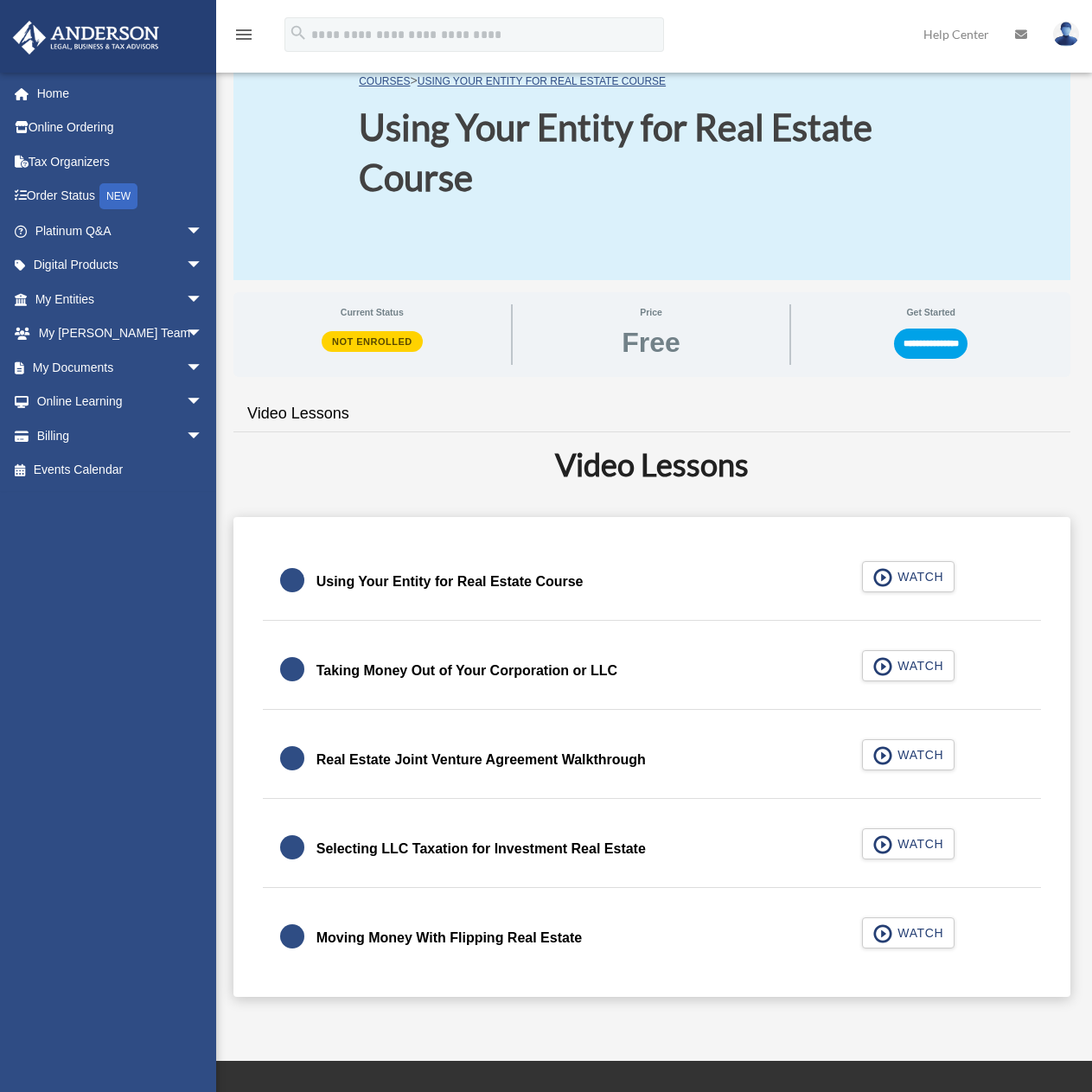
scroll to position [86, 0]
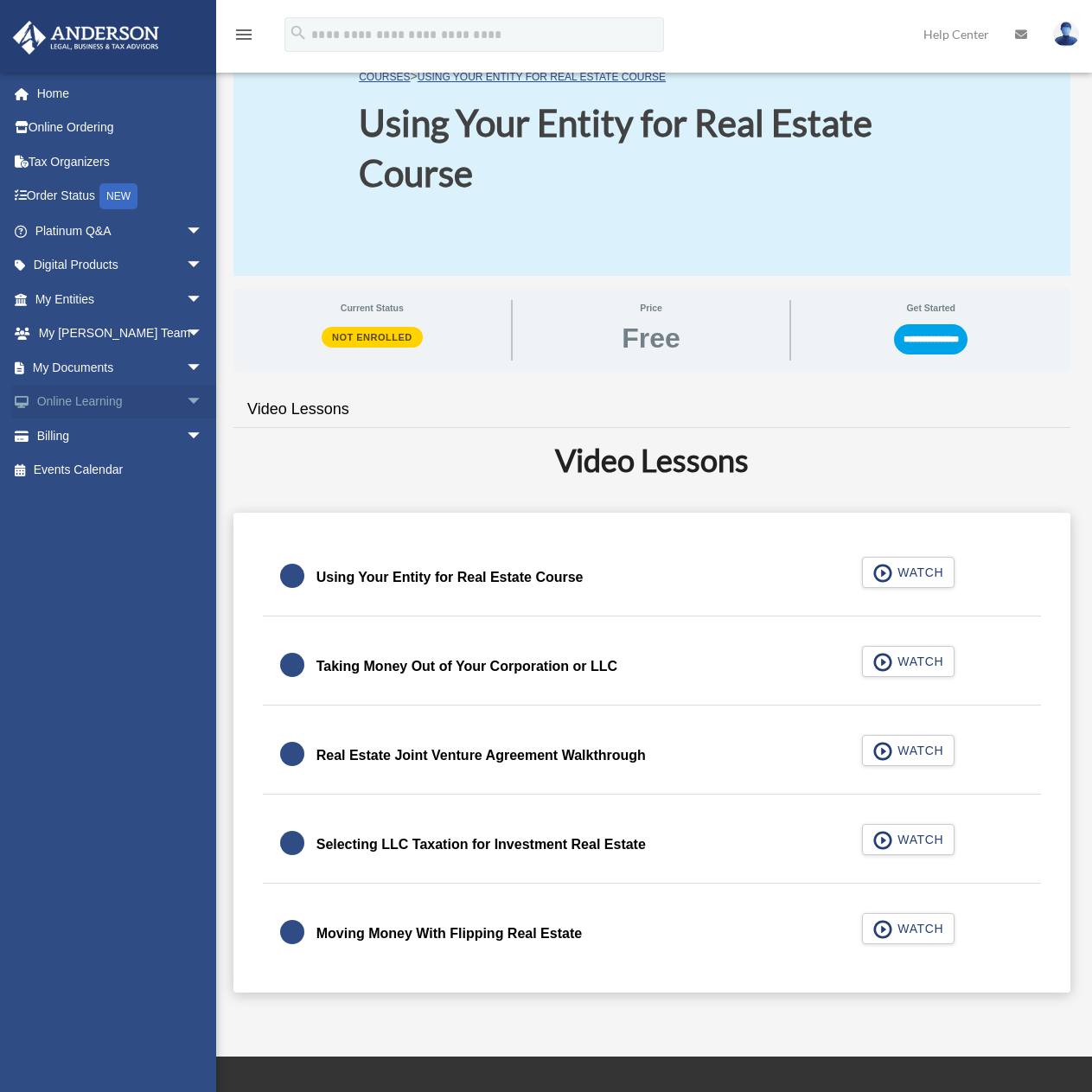
click at [186, 406] on span "arrow_drop_down" at bounding box center [203, 402] width 34 height 35
click at [108, 466] on link "Video Training" at bounding box center [126, 470] width 205 height 34
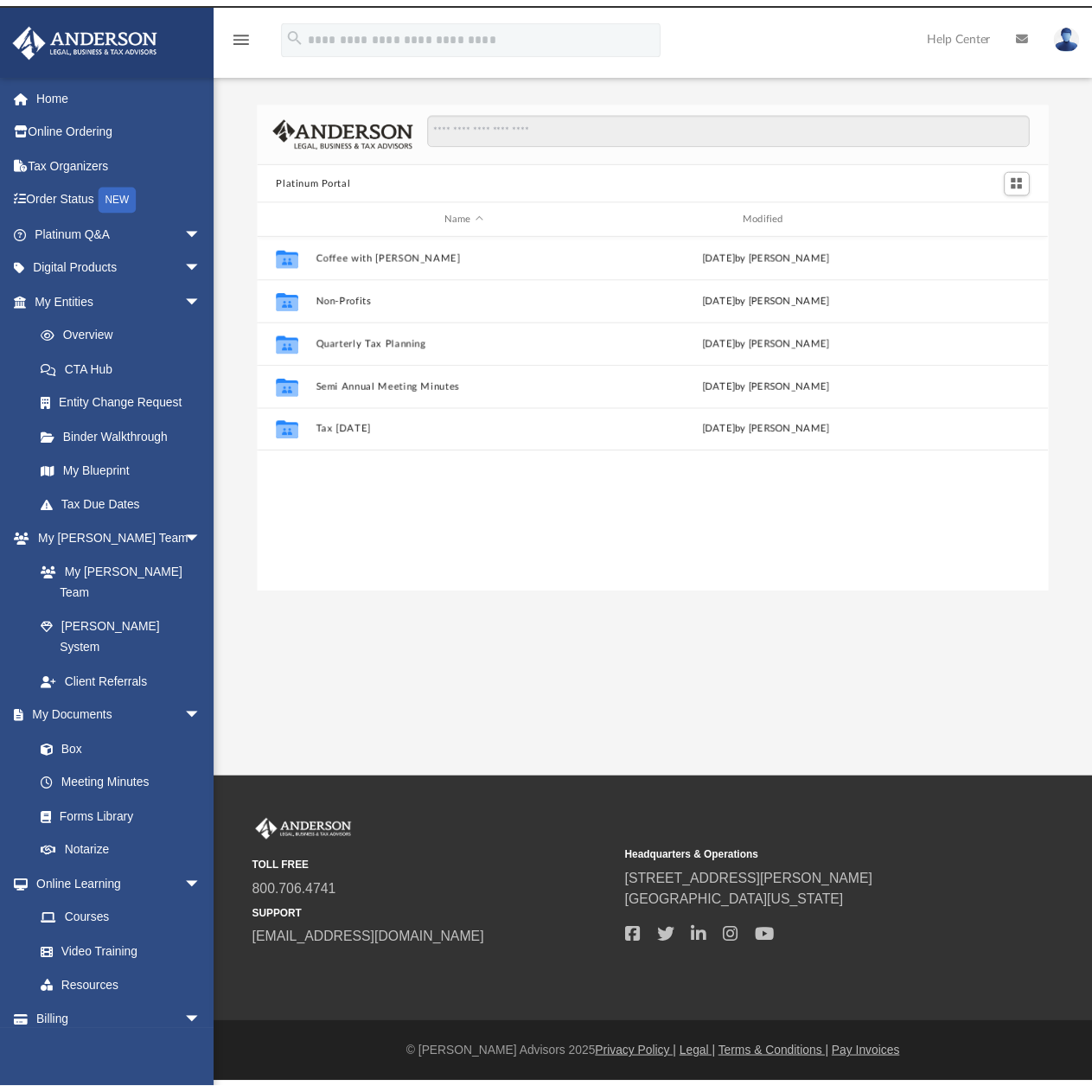
scroll to position [380, 774]
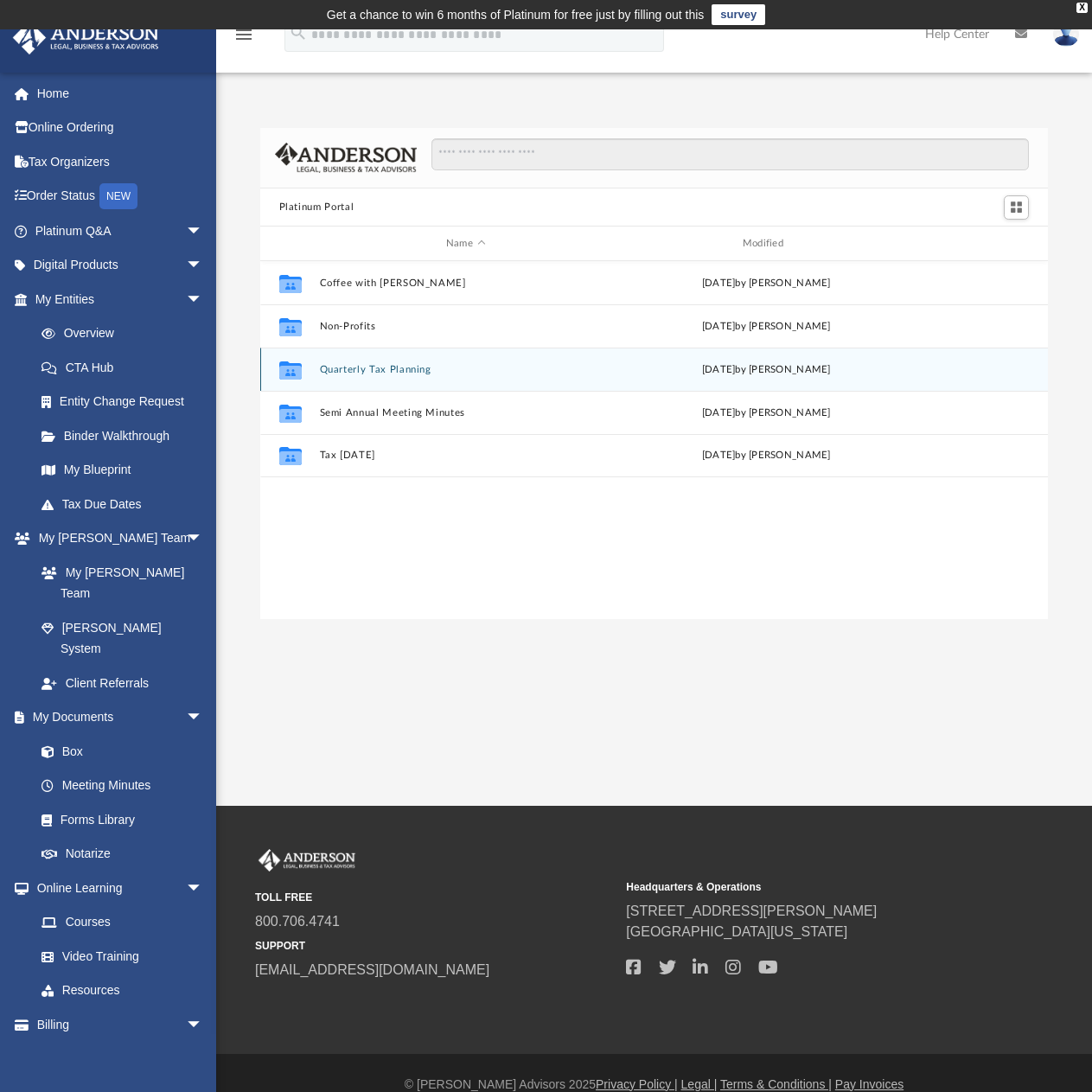
click at [287, 370] on icon "grid" at bounding box center [290, 370] width 23 height 18
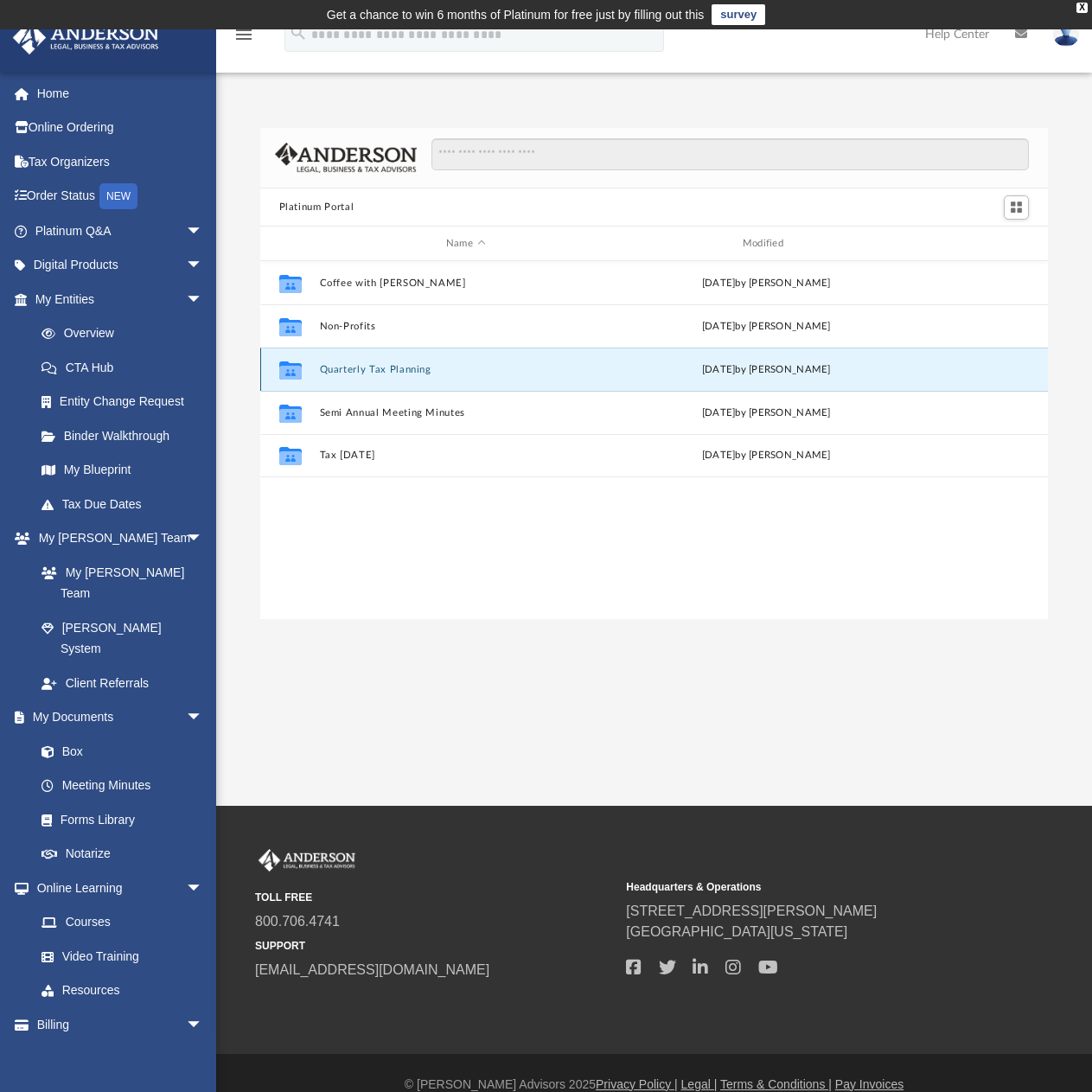
click at [360, 366] on button "Quarterly Tax Planning" at bounding box center [465, 370] width 293 height 11
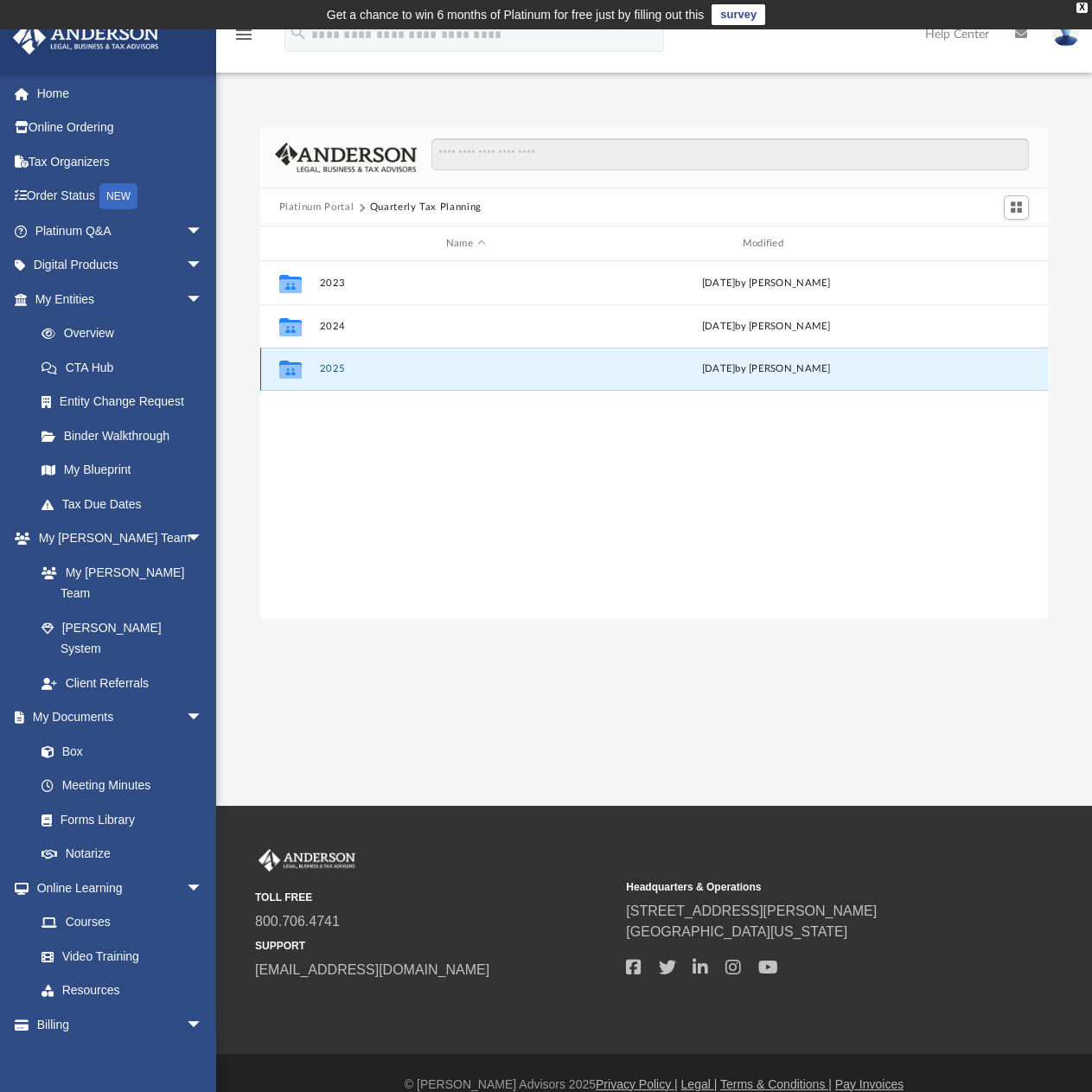
click at [326, 364] on button "2025" at bounding box center [465, 369] width 293 height 11
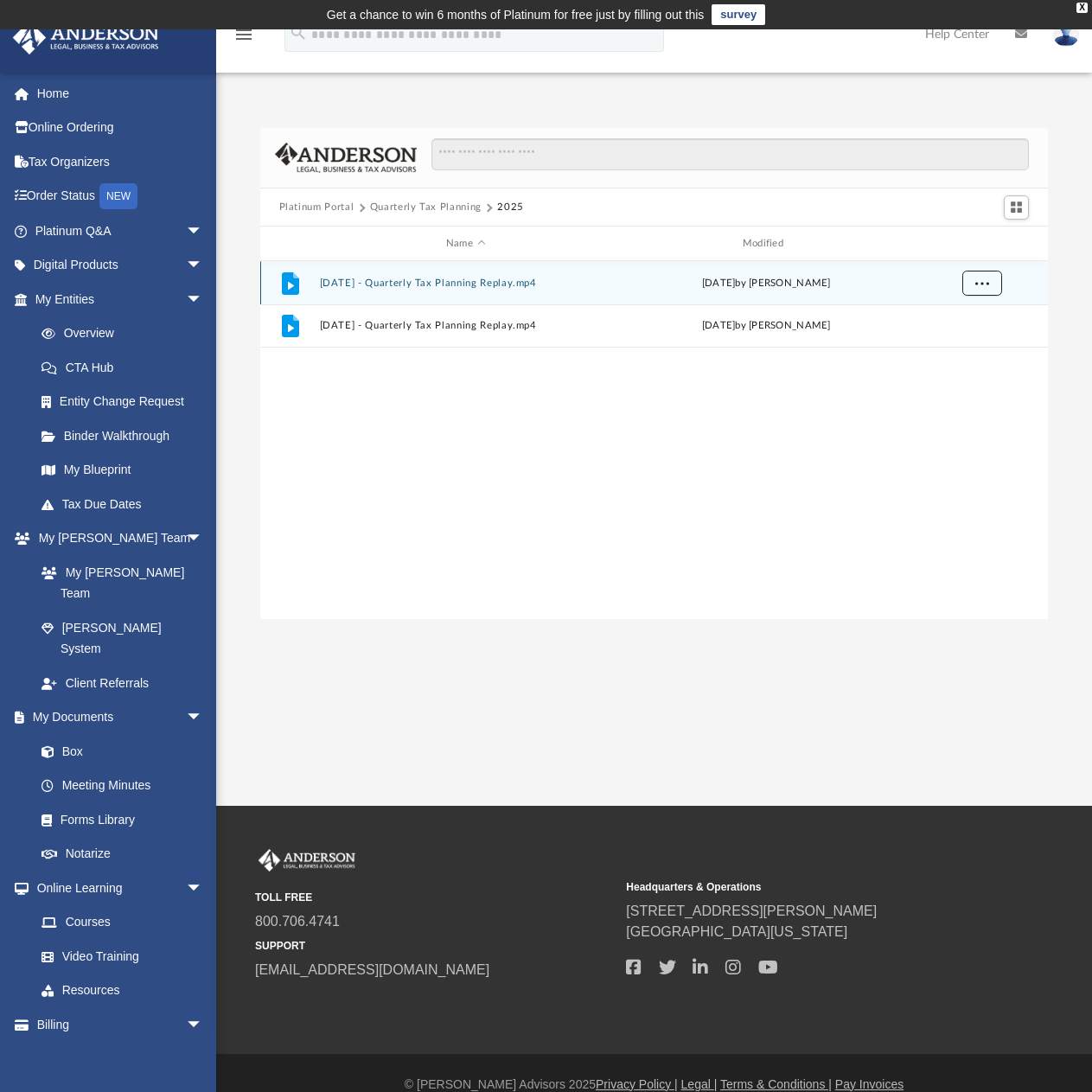
click at [976, 277] on span "More options" at bounding box center [981, 282] width 14 height 10
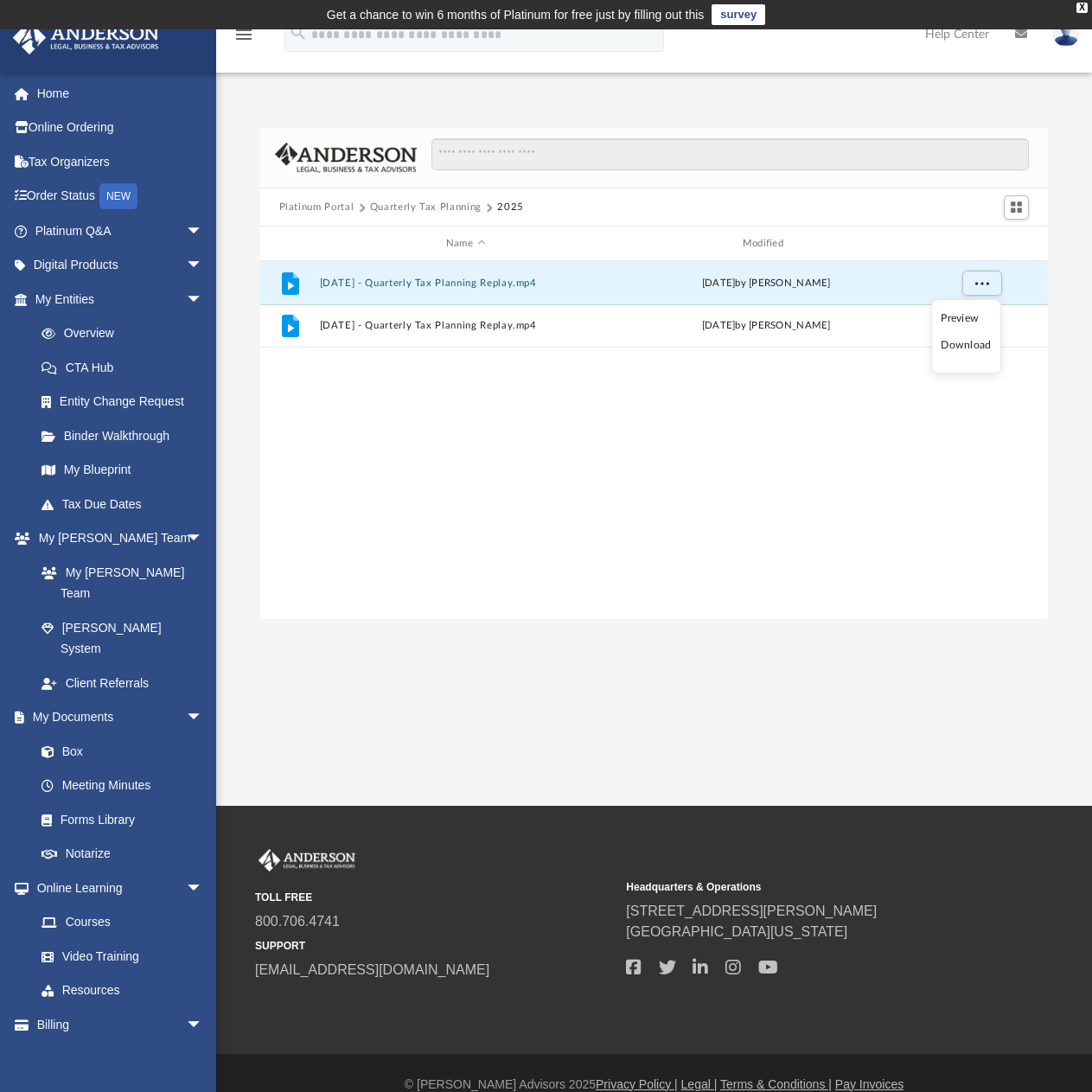
click at [952, 319] on li "Preview" at bounding box center [966, 319] width 50 height 18
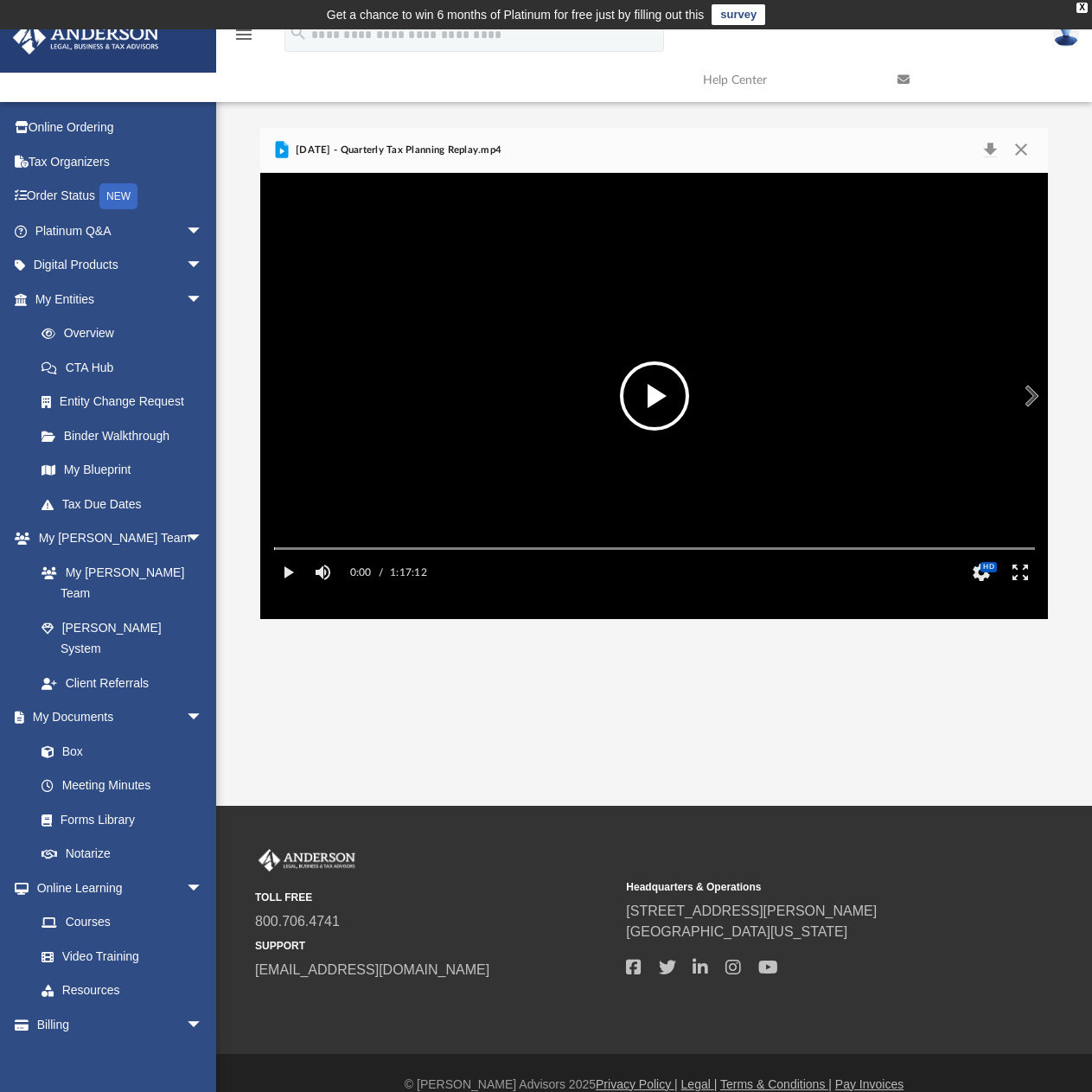
click at [646, 407] on button "File preview" at bounding box center [654, 396] width 69 height 69
click at [585, 401] on video "File preview" at bounding box center [654, 396] width 788 height 394
